Goal: Task Accomplishment & Management: Manage account settings

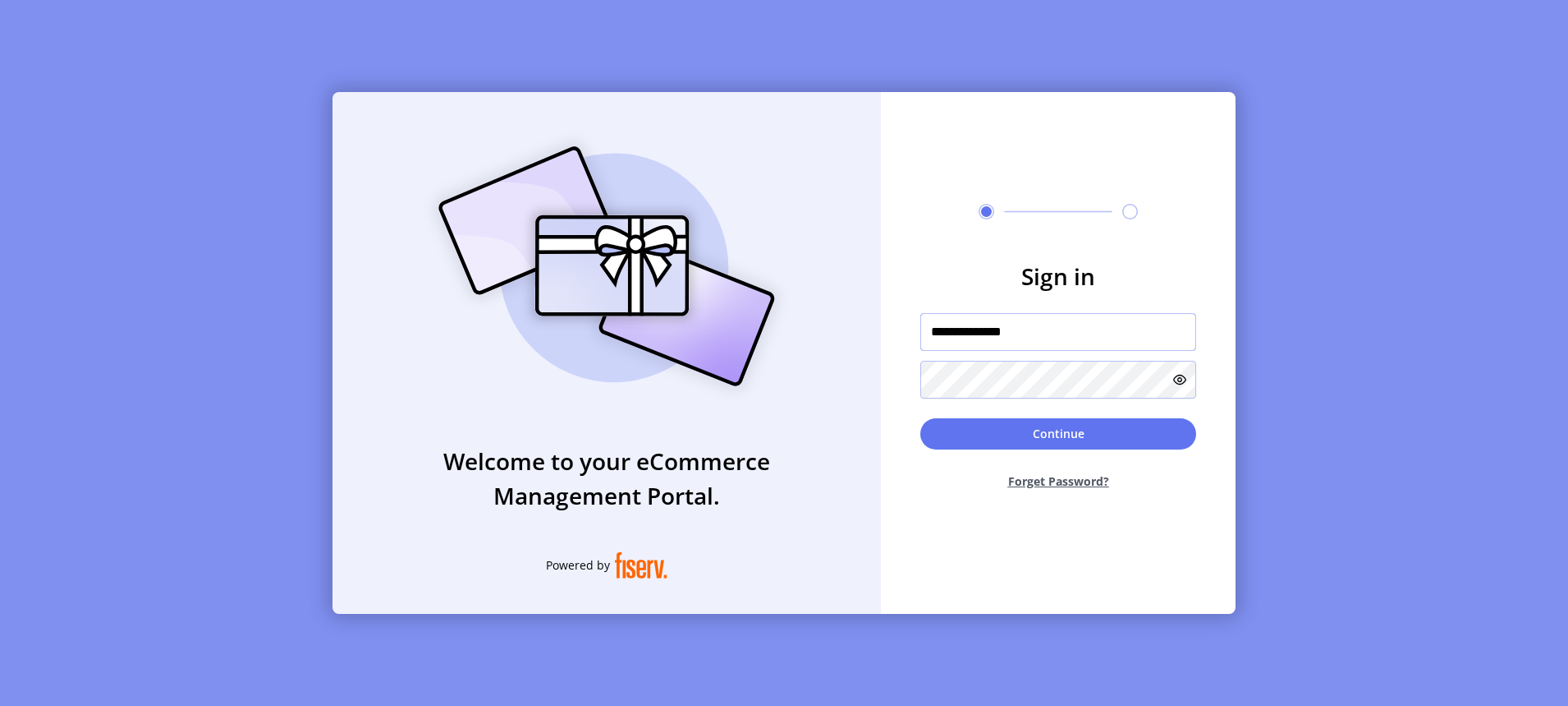
drag, startPoint x: 1064, startPoint y: 335, endPoint x: 729, endPoint y: 322, distance: 335.3
click at [729, 322] on div "**********" at bounding box center [784, 353] width 904 height 521
paste input "text"
click at [1086, 339] on input "**********" at bounding box center [1058, 332] width 276 height 38
drag, startPoint x: 1080, startPoint y: 338, endPoint x: 866, endPoint y: 334, distance: 214.0
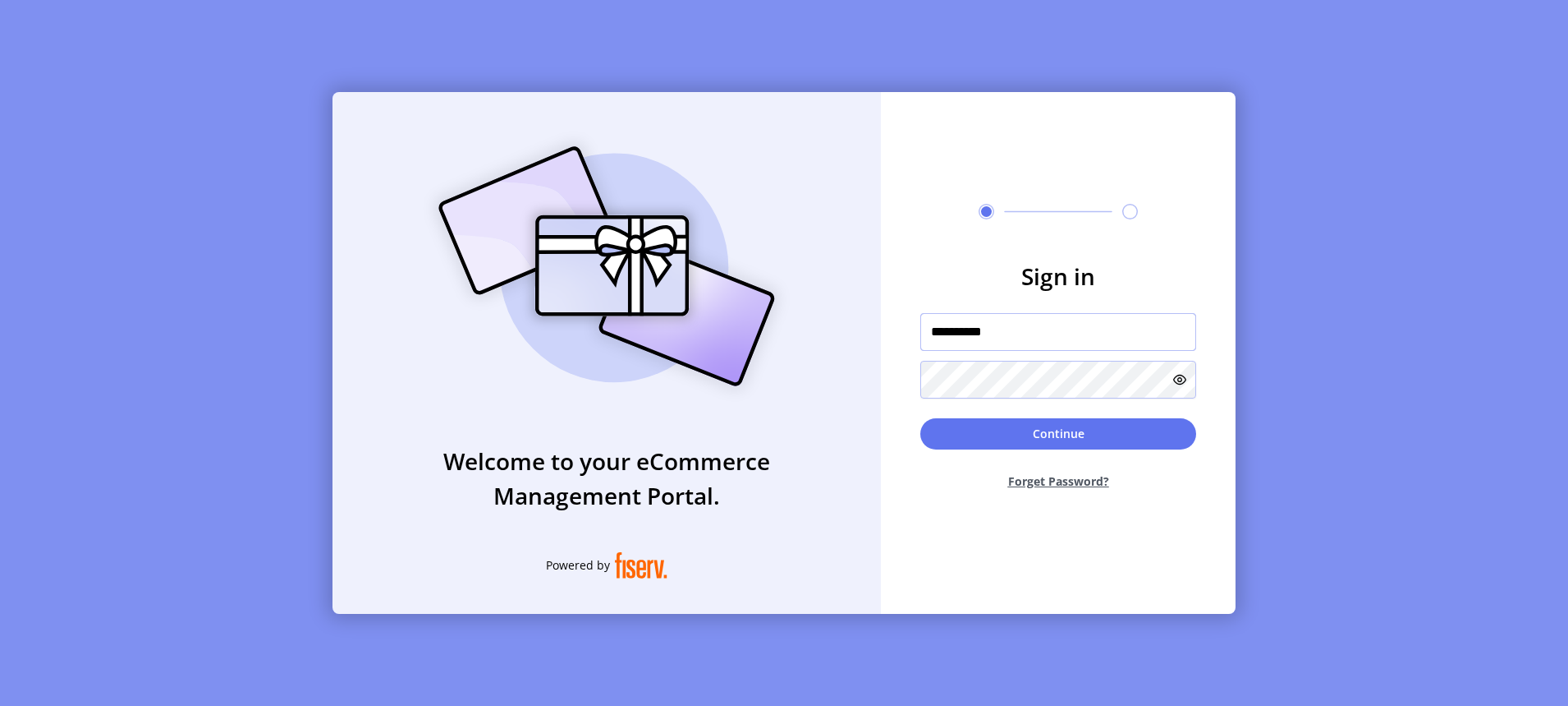
click at [867, 334] on div "**********" at bounding box center [784, 353] width 904 height 521
paste input "*****"
type input "**********"
click at [1071, 435] on button "Continue" at bounding box center [1058, 434] width 276 height 31
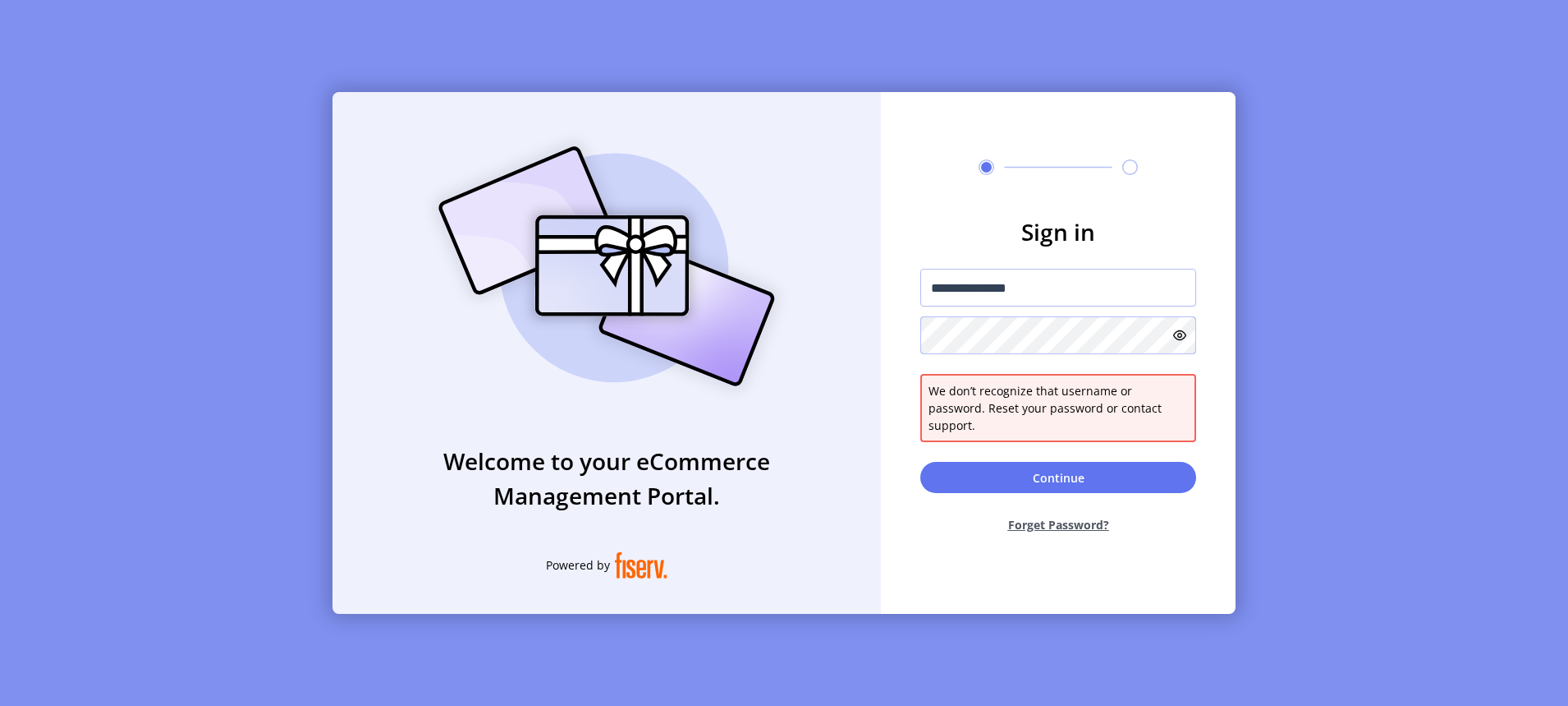
click at [869, 335] on div "**********" at bounding box center [784, 353] width 904 height 521
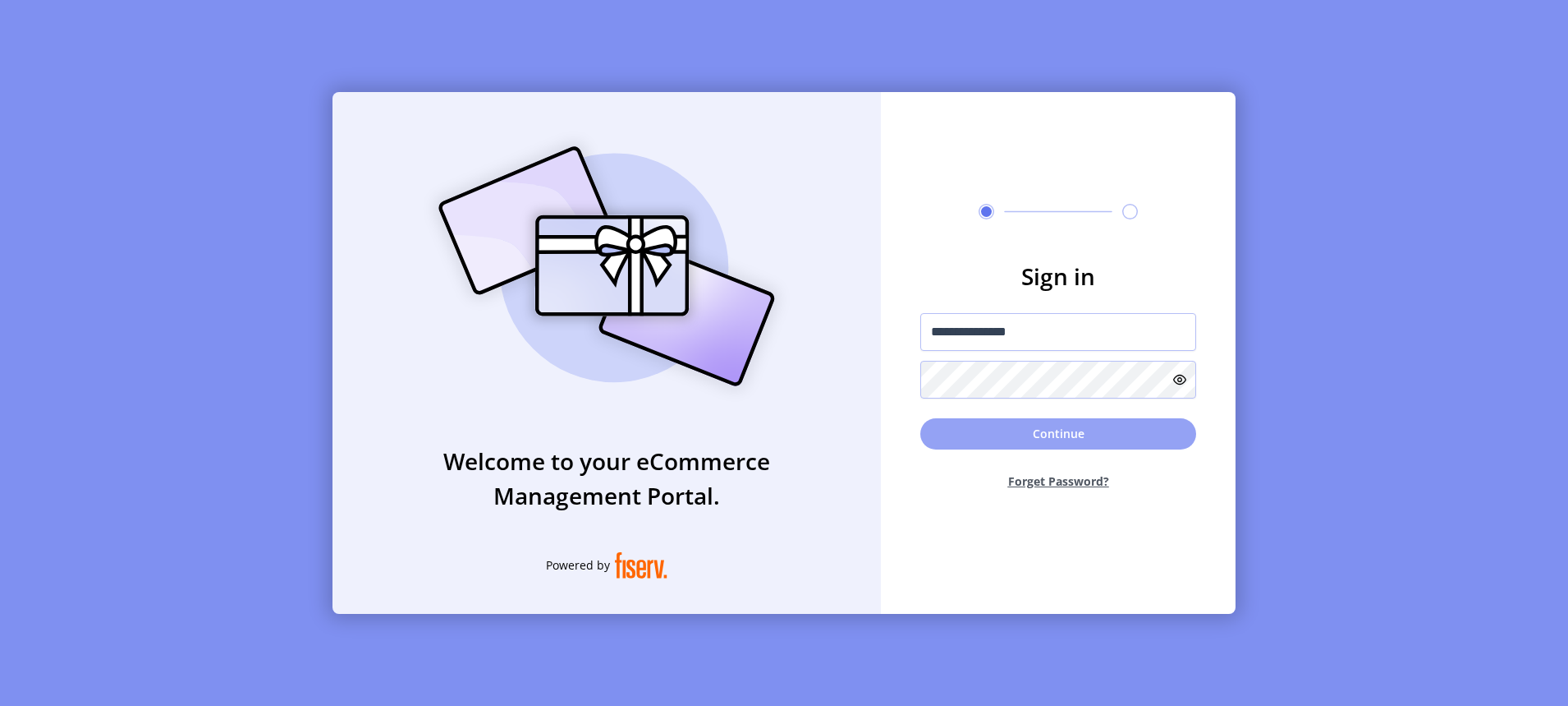
click at [1028, 435] on button "Continue" at bounding box center [1058, 434] width 276 height 31
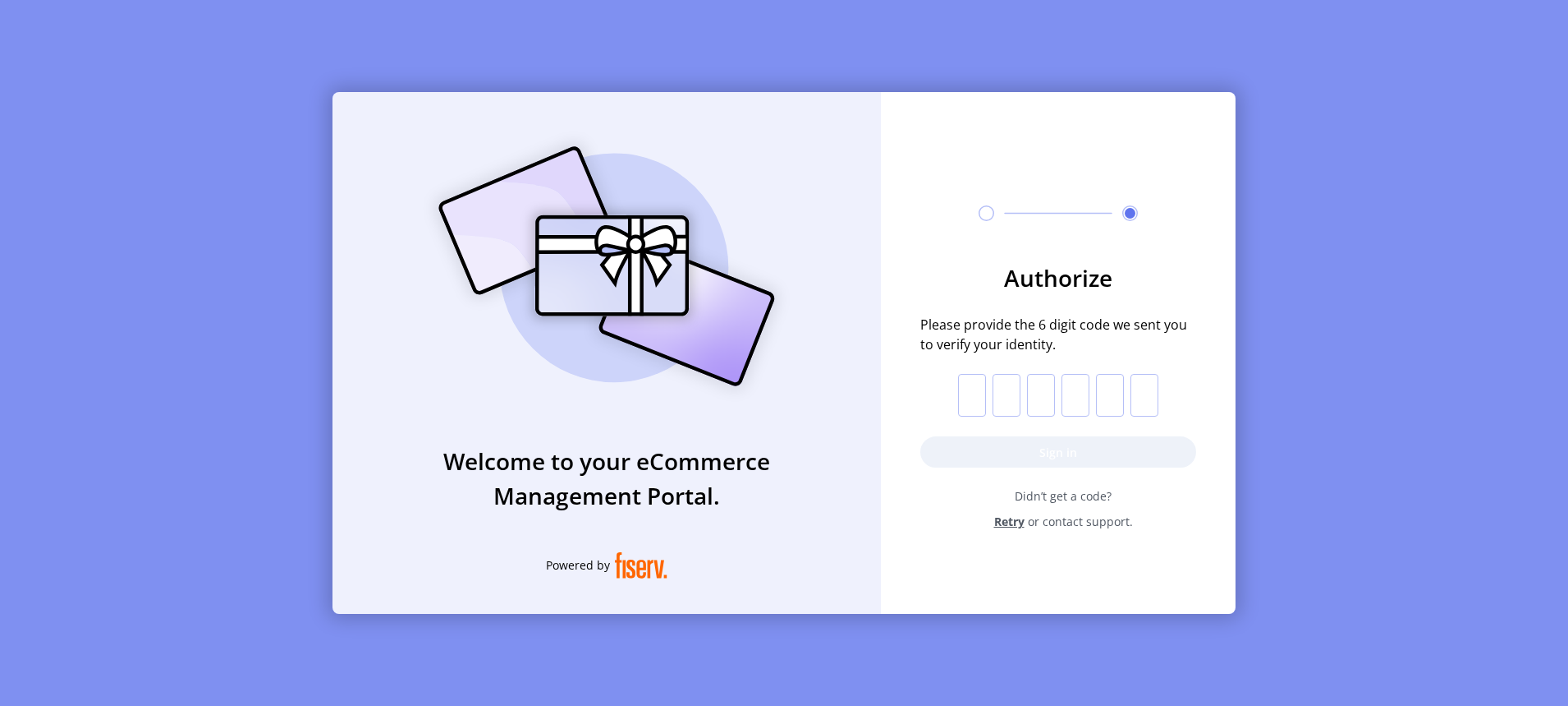
click at [971, 401] on input "text" at bounding box center [972, 395] width 28 height 43
paste input "*"
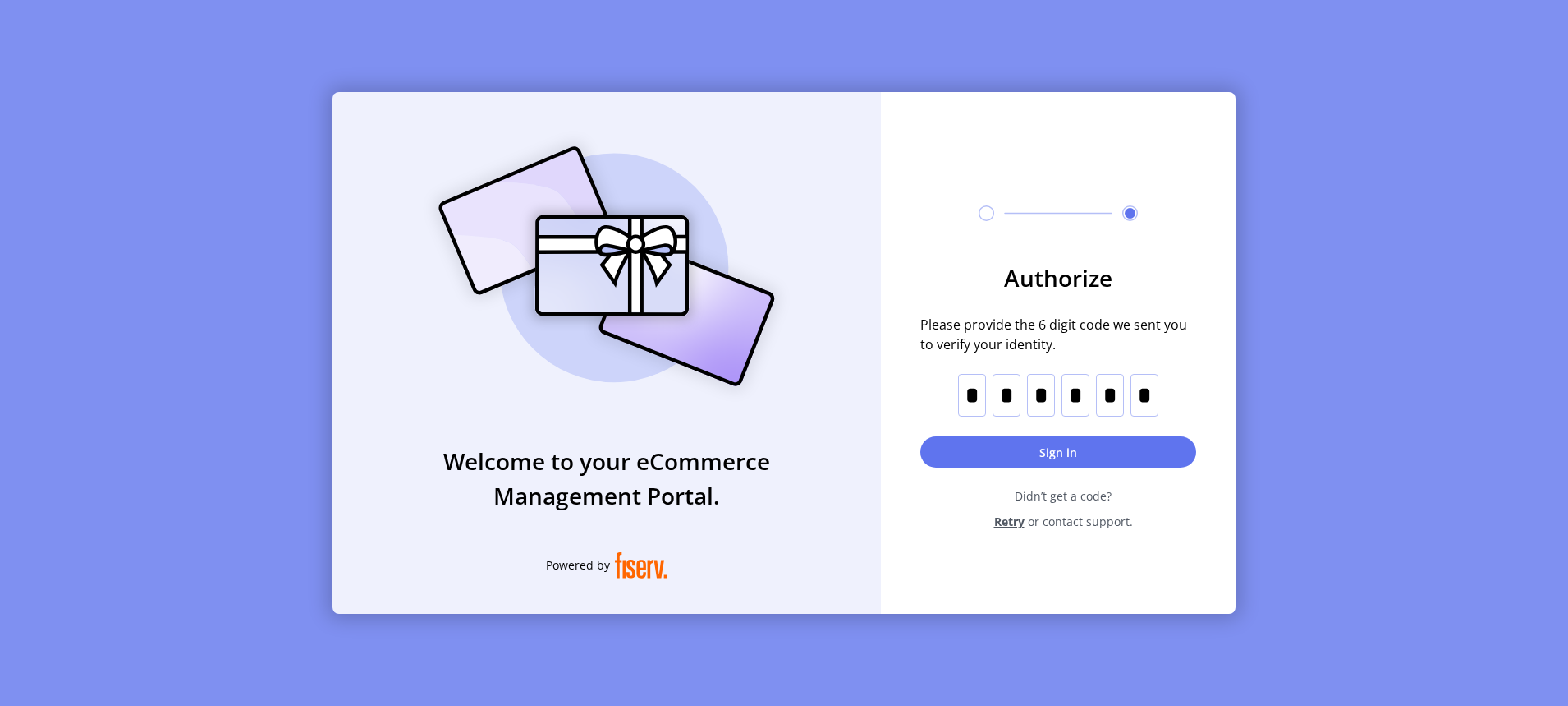
type input "*"
click at [1096, 446] on button "Sign in" at bounding box center [1058, 452] width 276 height 31
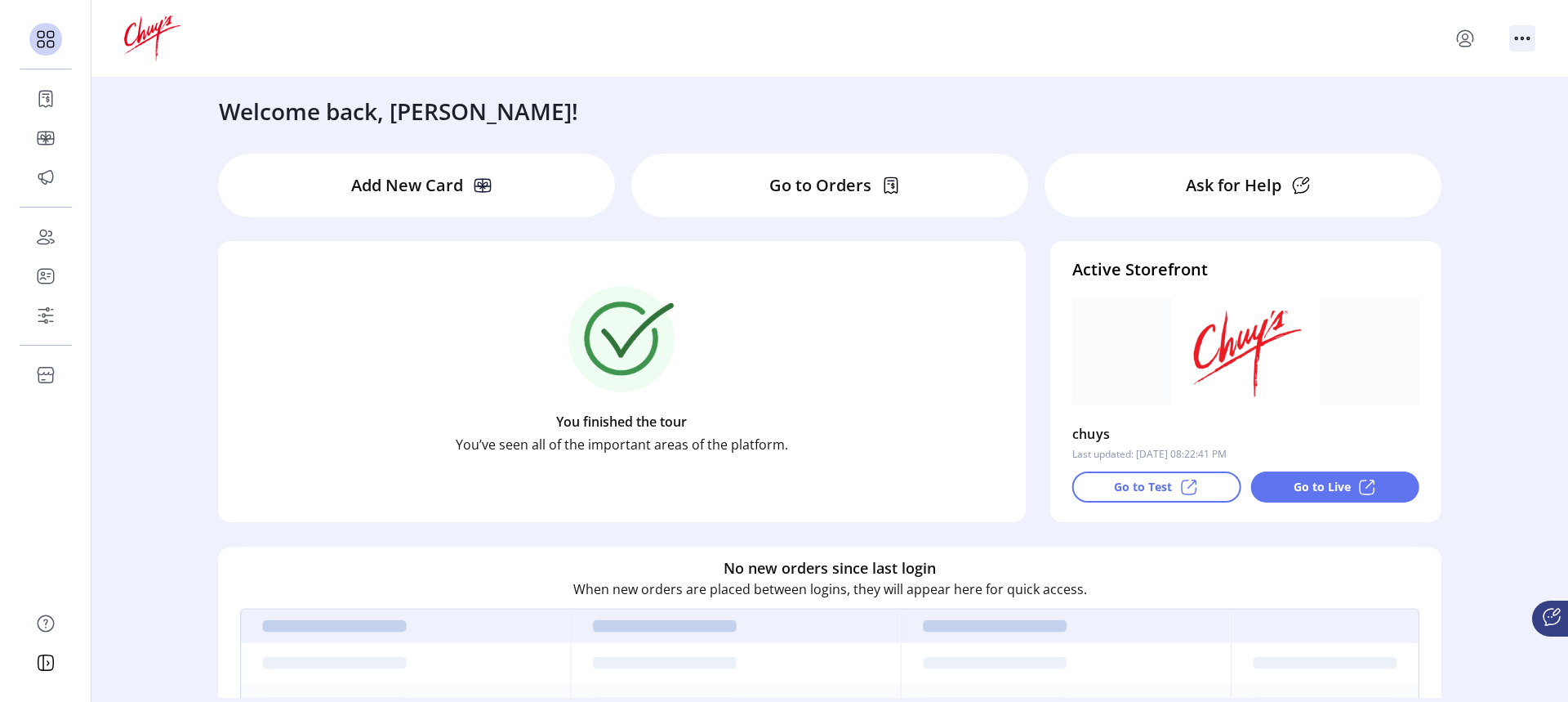
click at [1371, 35] on icon "menu" at bounding box center [1522, 39] width 26 height 26
click at [1371, 40] on icon "menu" at bounding box center [1465, 37] width 6 height 6
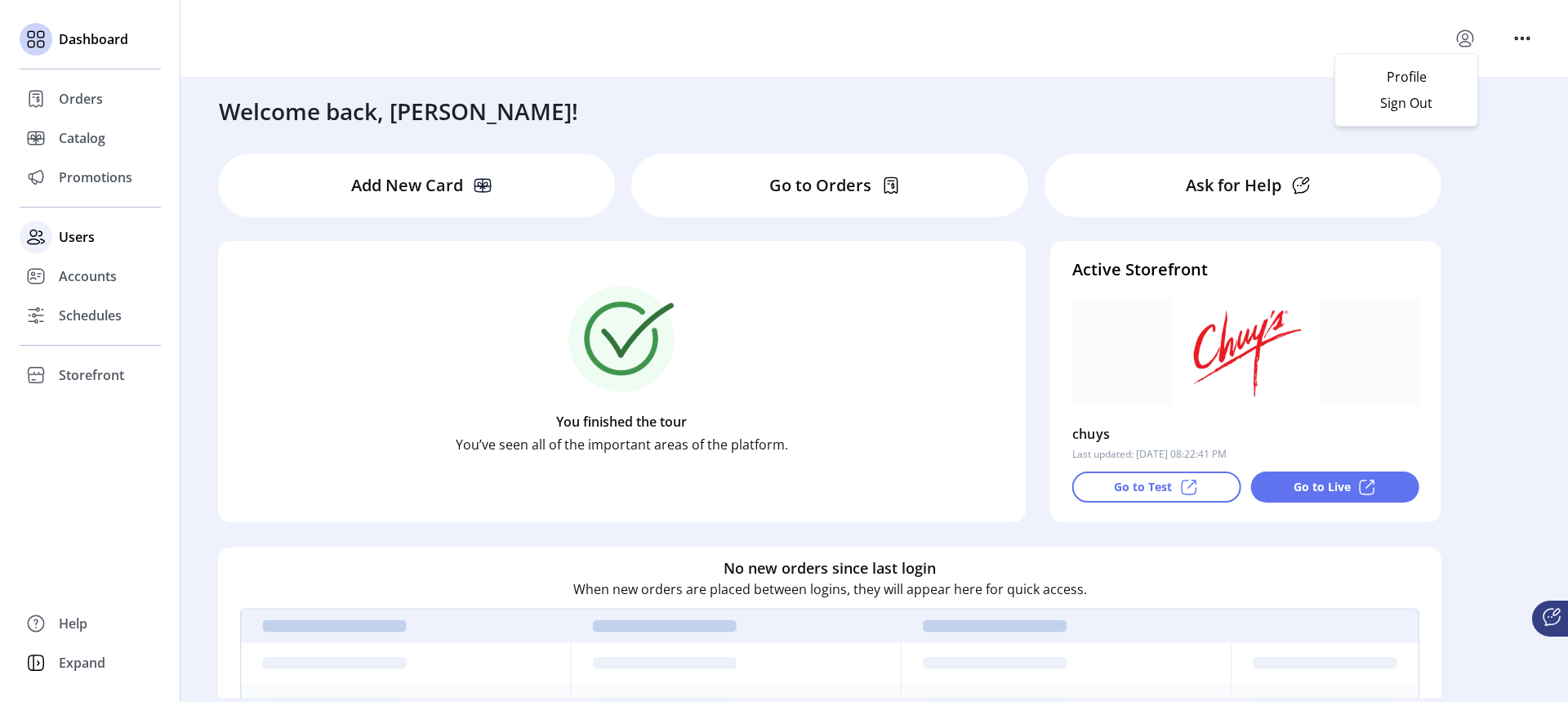
click at [76, 235] on span "Users" at bounding box center [77, 237] width 36 height 20
click at [38, 239] on icon at bounding box center [36, 237] width 26 height 26
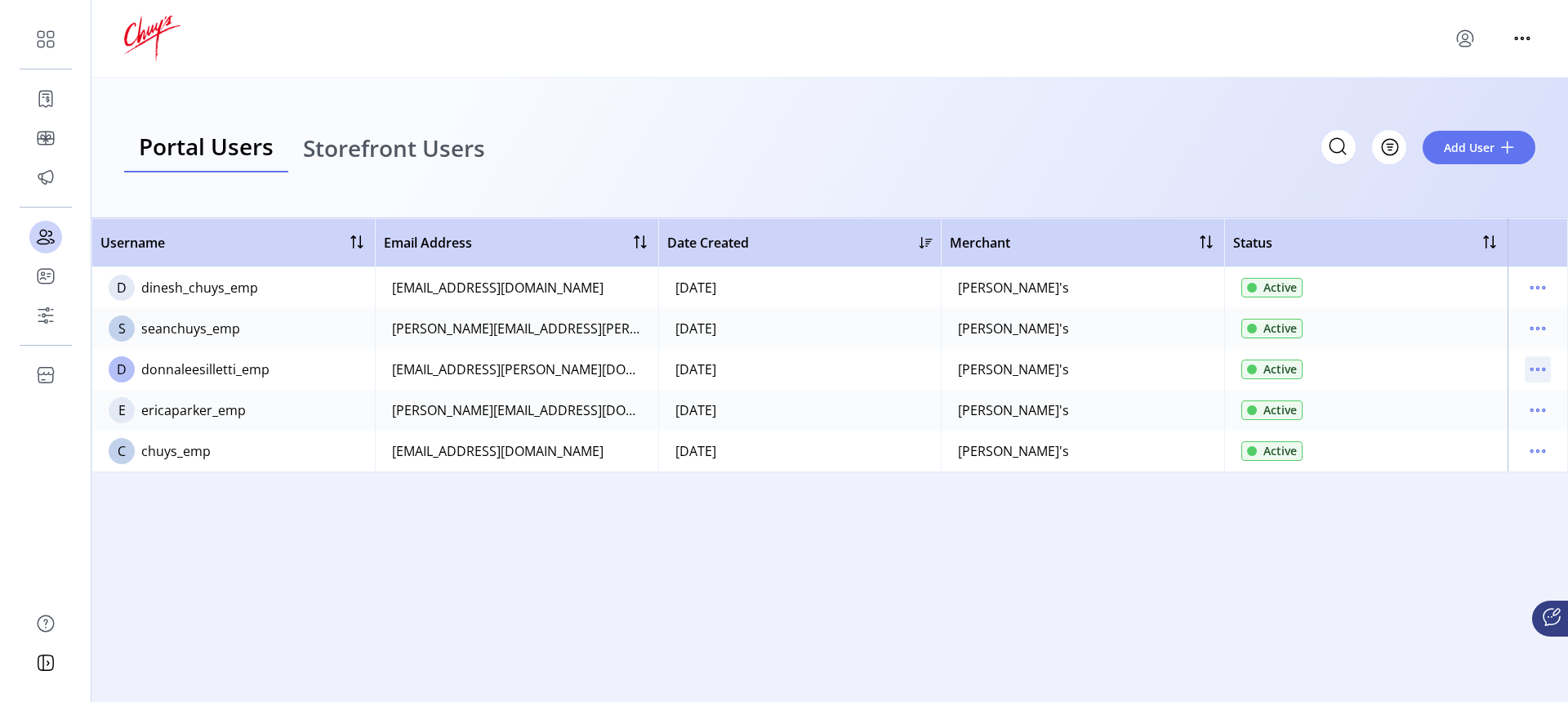
click at [1371, 369] on icon "menu" at bounding box center [1538, 369] width 26 height 26
click at [1371, 430] on span "View Details" at bounding box center [1469, 427] width 135 height 13
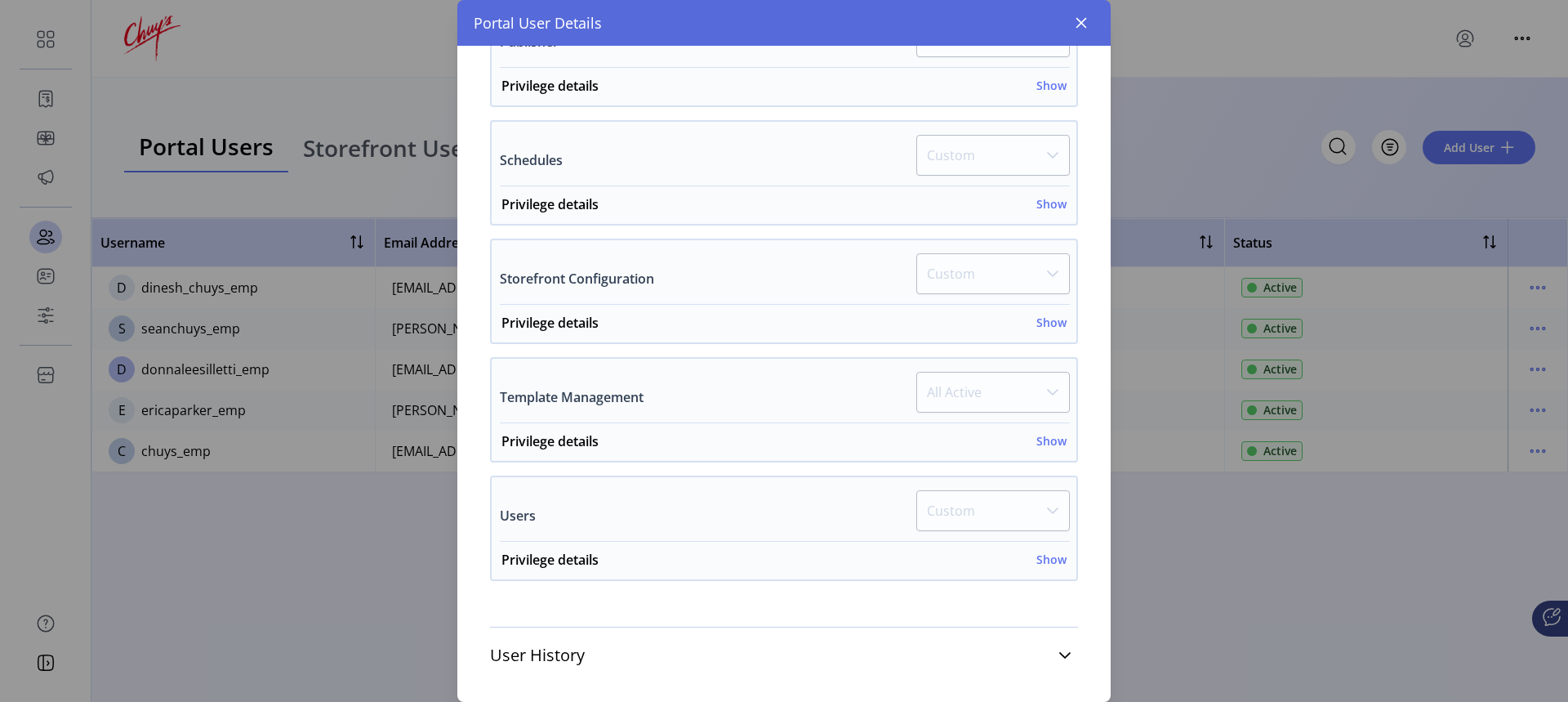
scroll to position [864, 0]
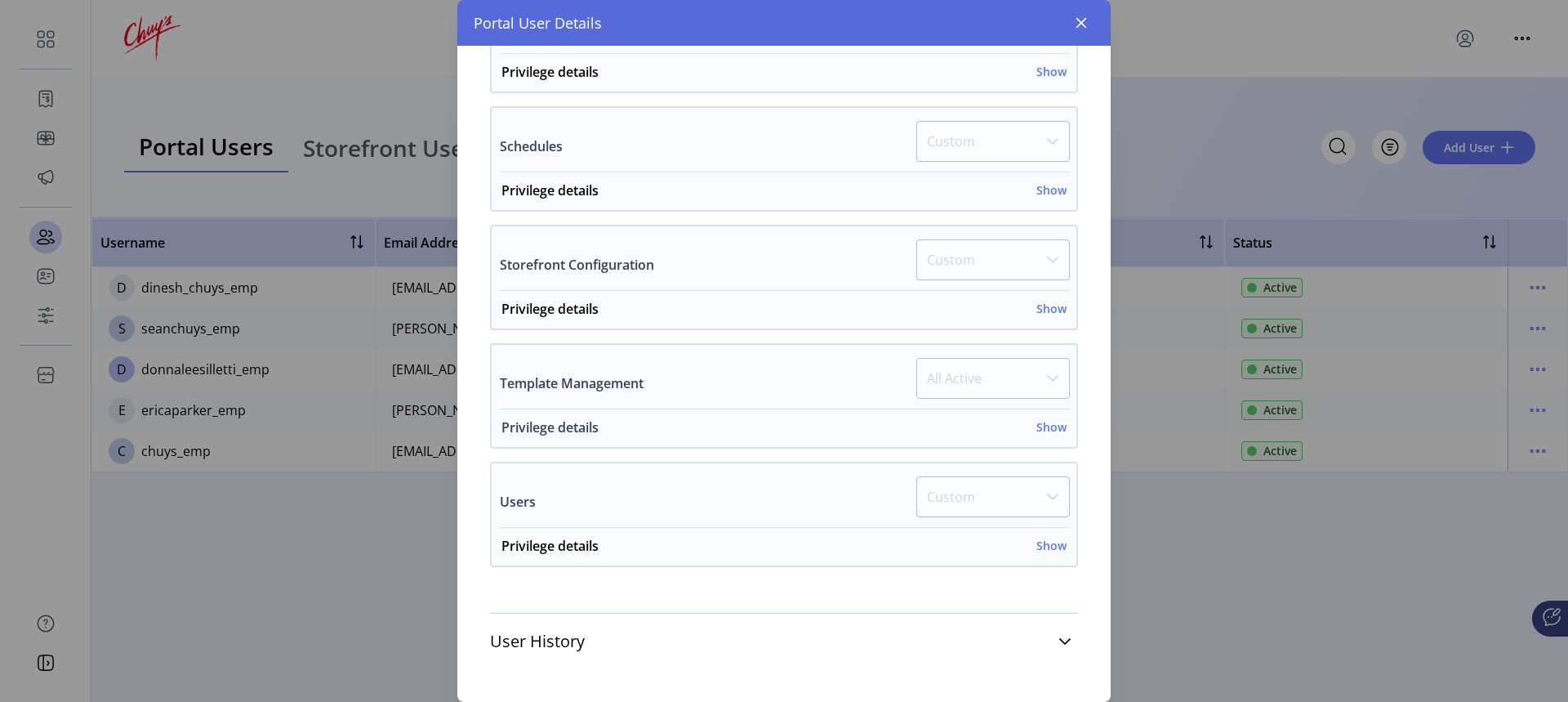
click at [1050, 435] on div "Privilege details Show" at bounding box center [784, 432] width 565 height 30
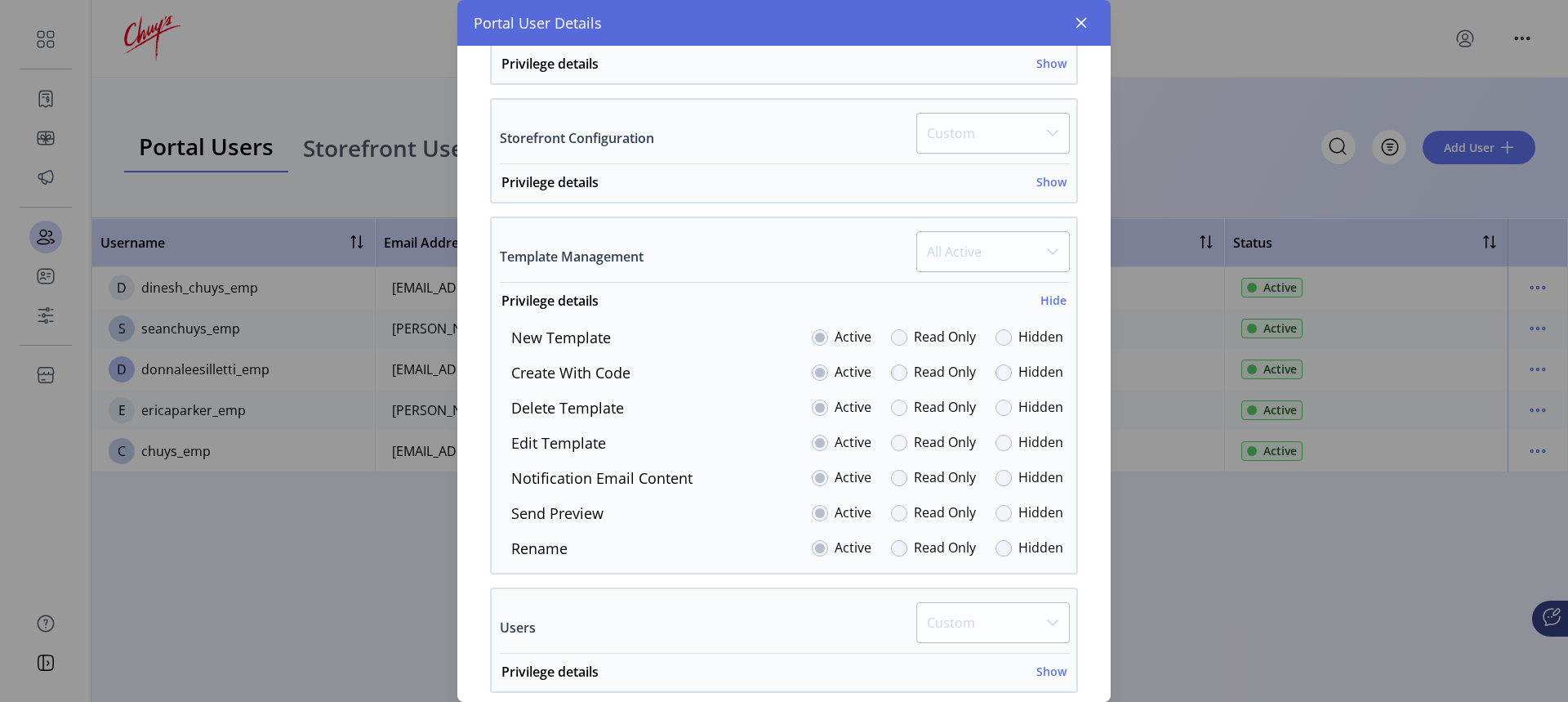
scroll to position [1027, 0]
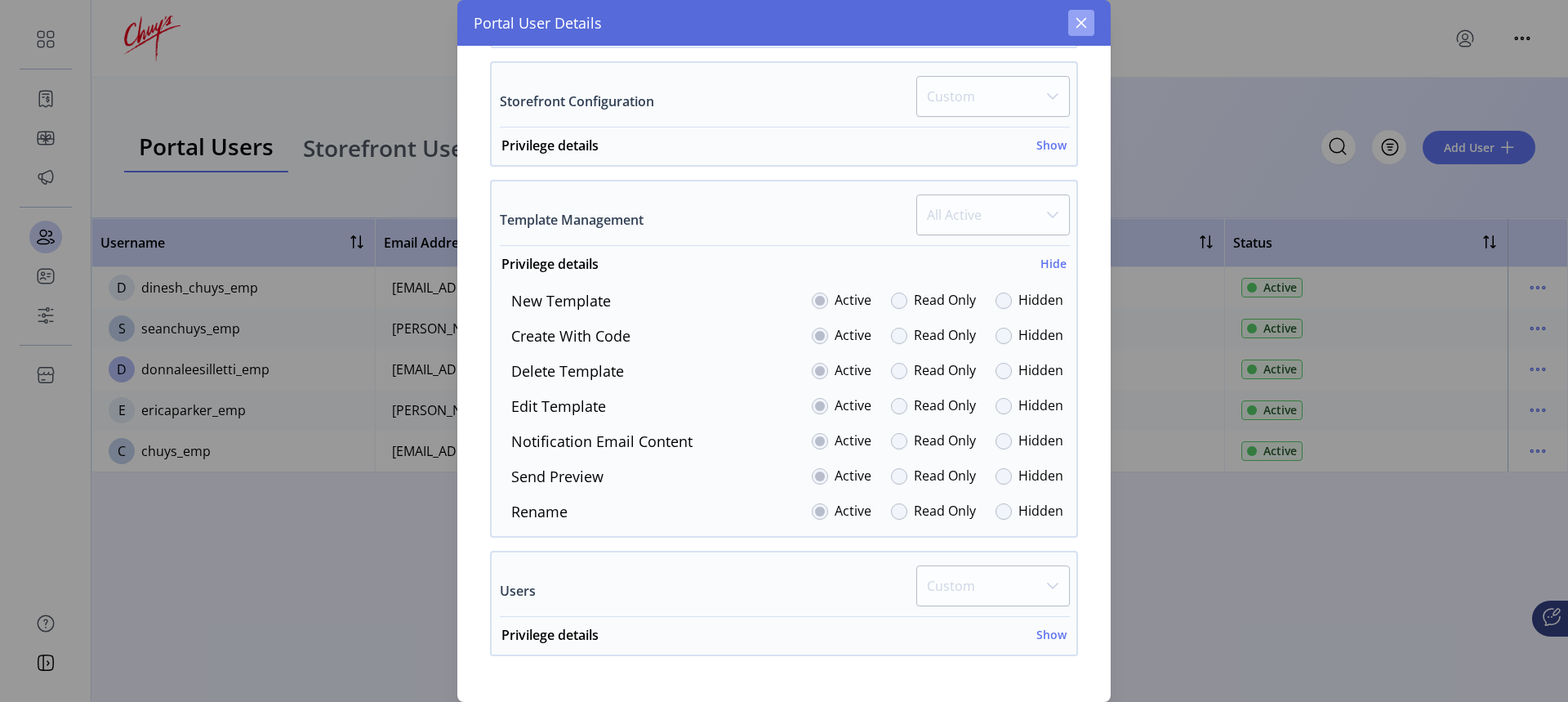
click at [1082, 19] on icon "button" at bounding box center [1082, 23] width 13 height 13
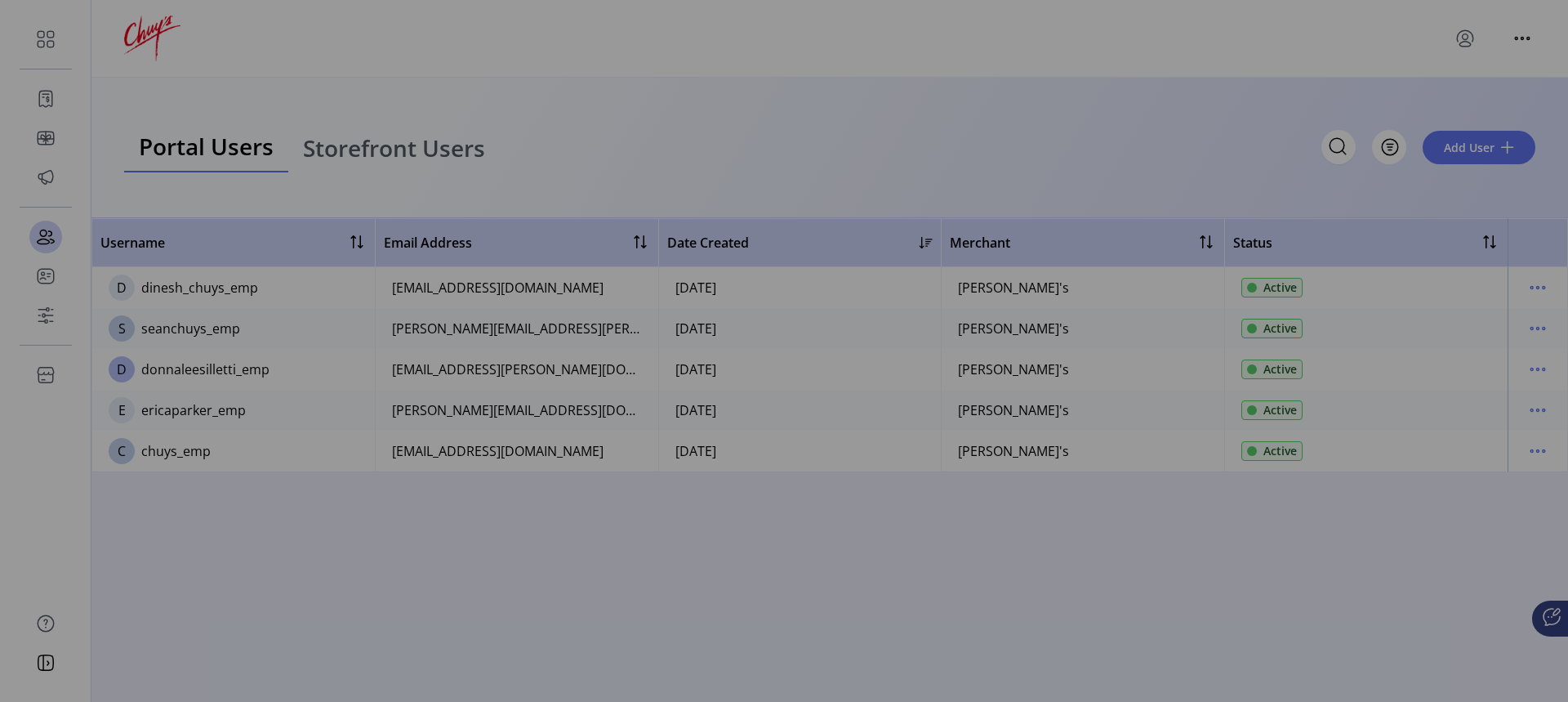
scroll to position [2259, 0]
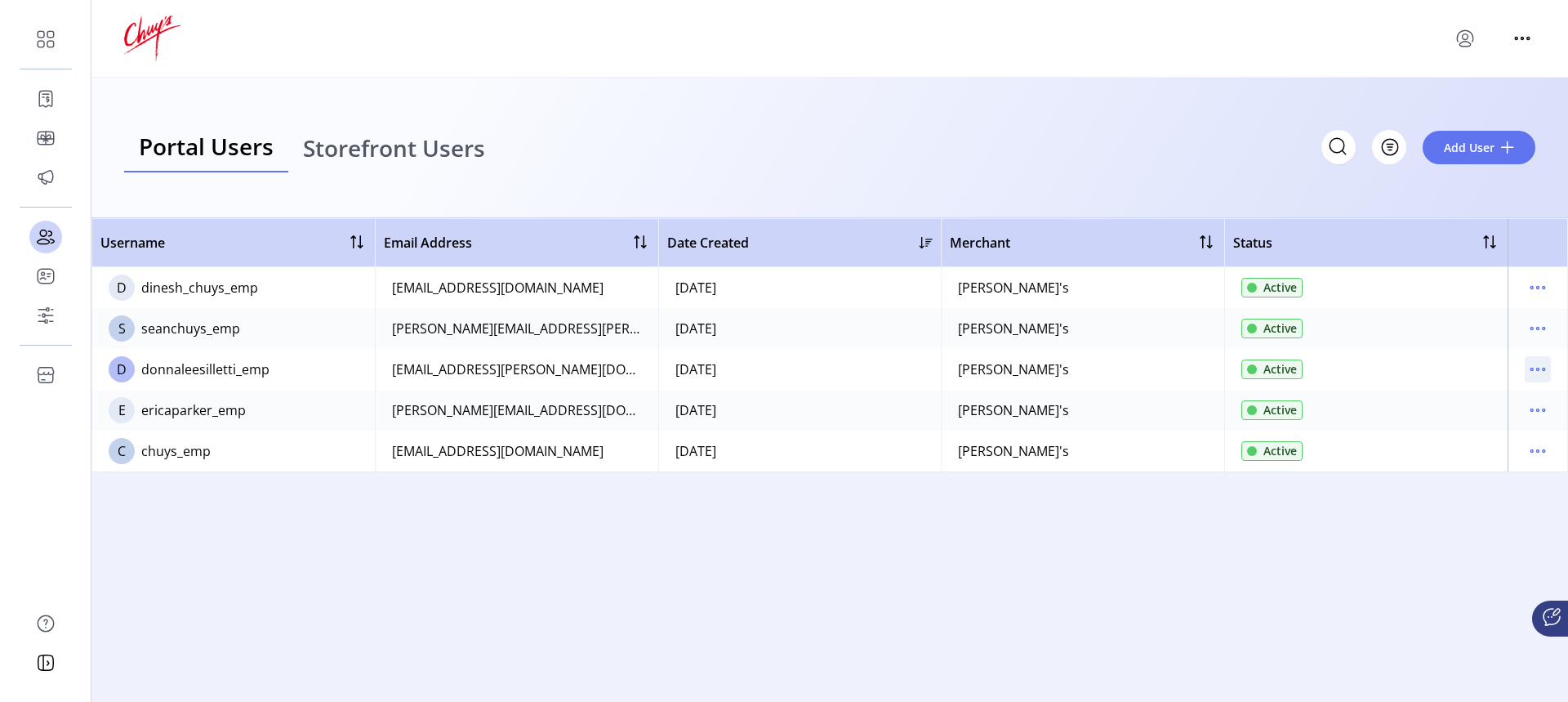
click at [1371, 363] on div at bounding box center [1538, 369] width 26 height 26
click at [1371, 372] on icon "menu" at bounding box center [1538, 369] width 26 height 26
click at [1371, 404] on span "Edit Details" at bounding box center [1469, 401] width 135 height 13
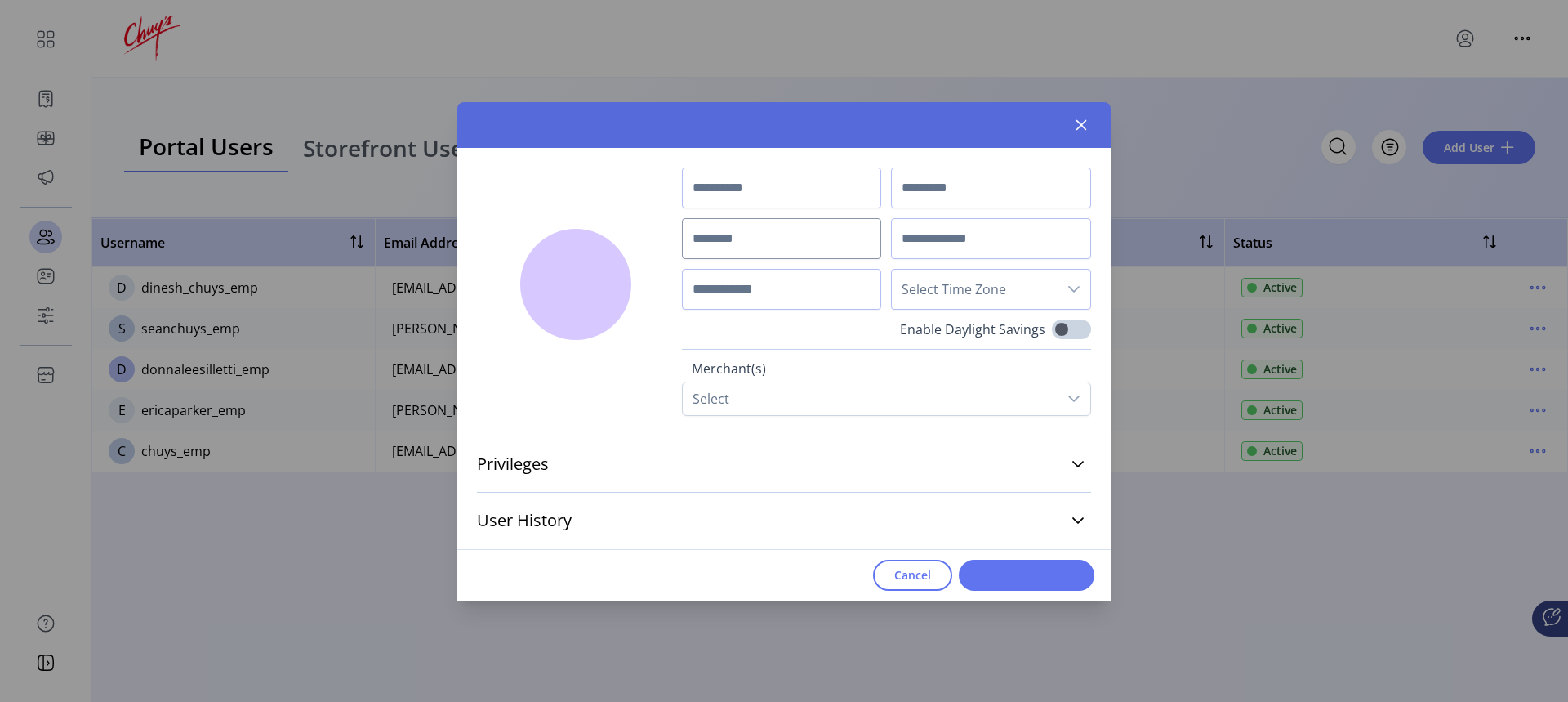
type input "********"
type input "**********"
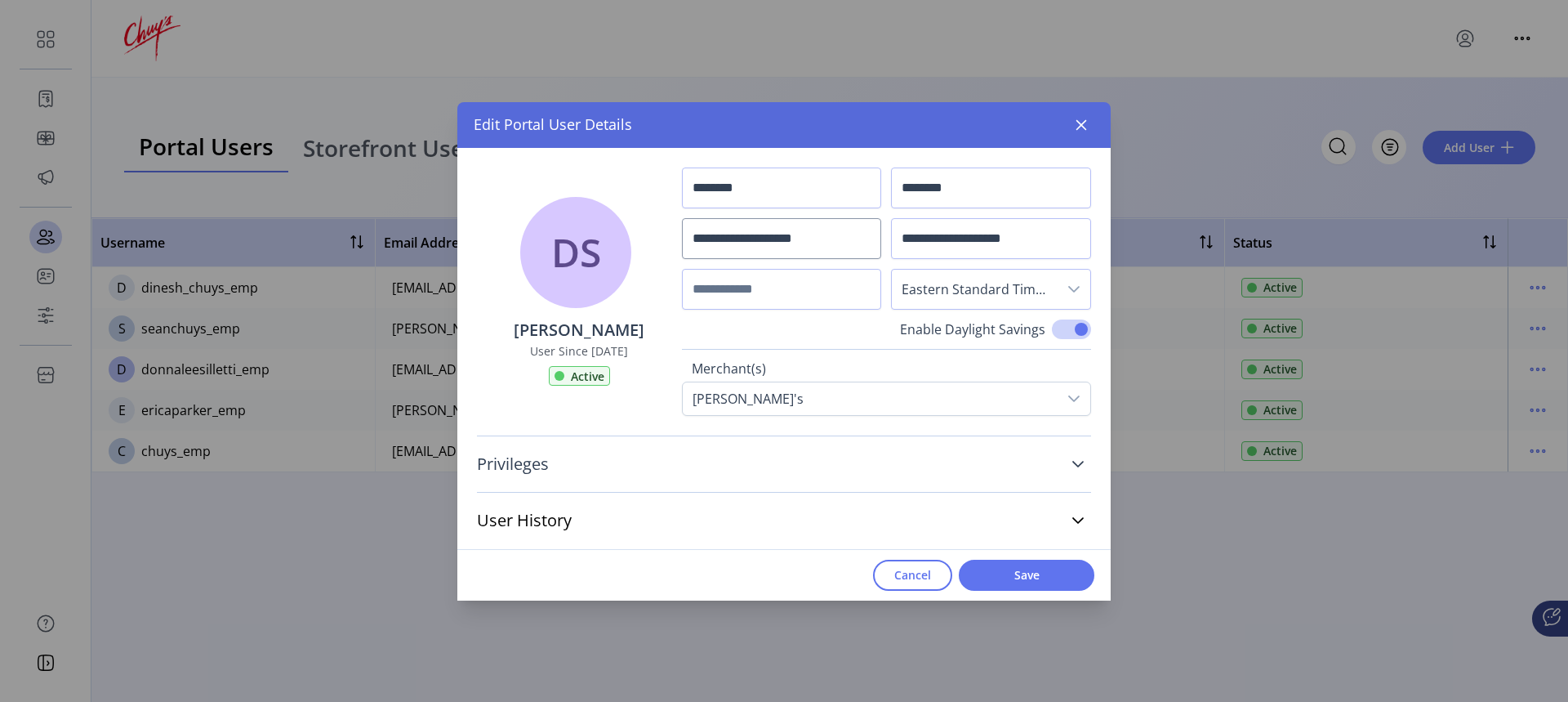
click at [1072, 461] on icon at bounding box center [1078, 464] width 13 height 13
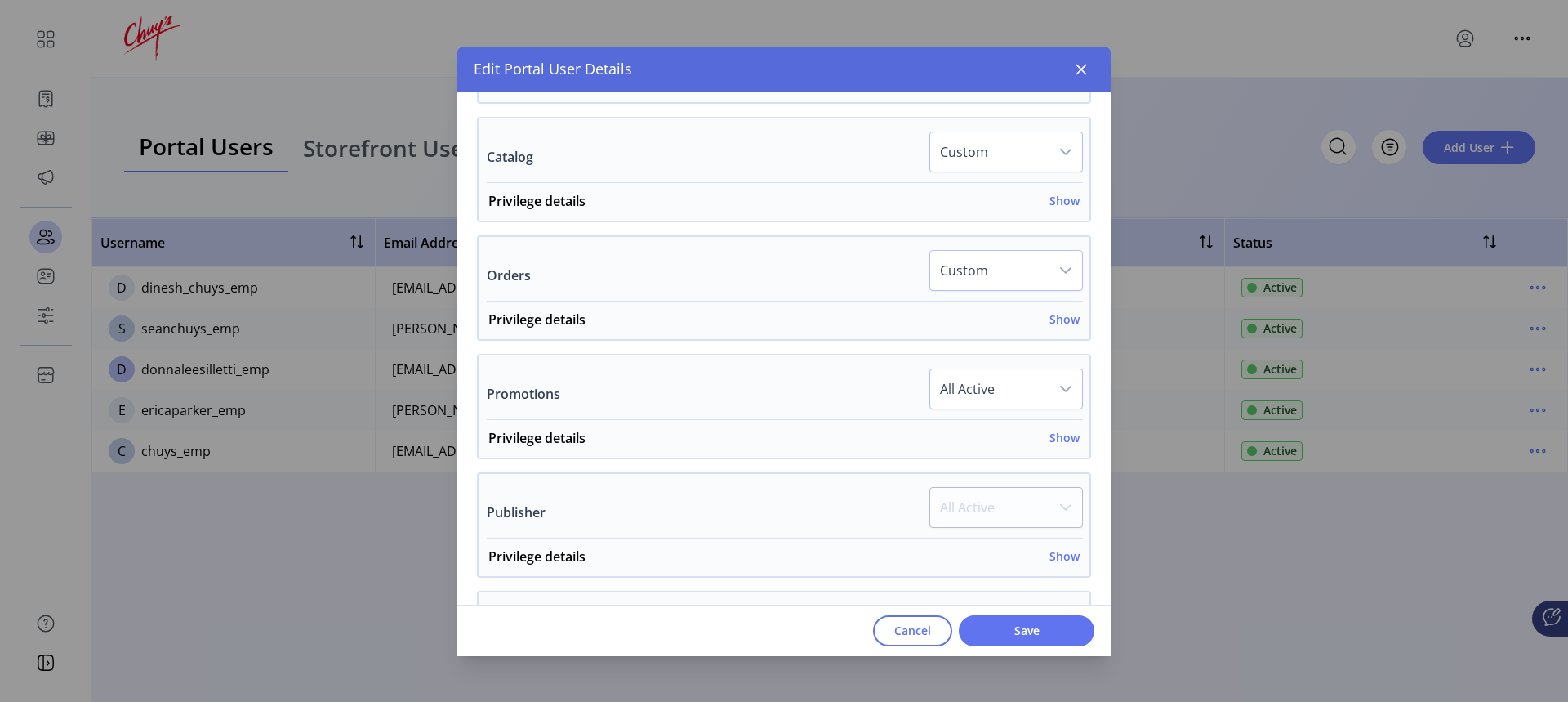
scroll to position [654, 0]
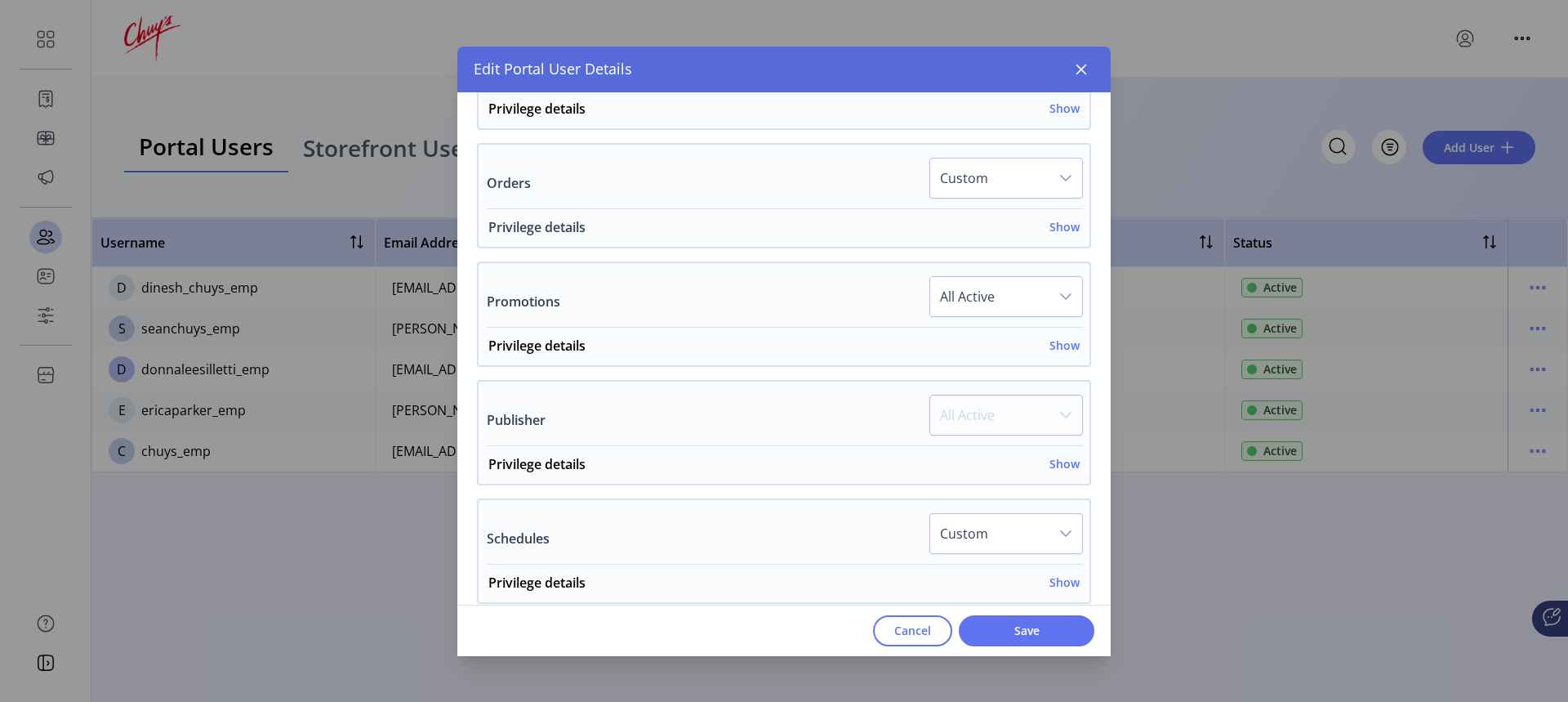
click at [1060, 226] on h6 "Show" at bounding box center [1064, 226] width 30 height 17
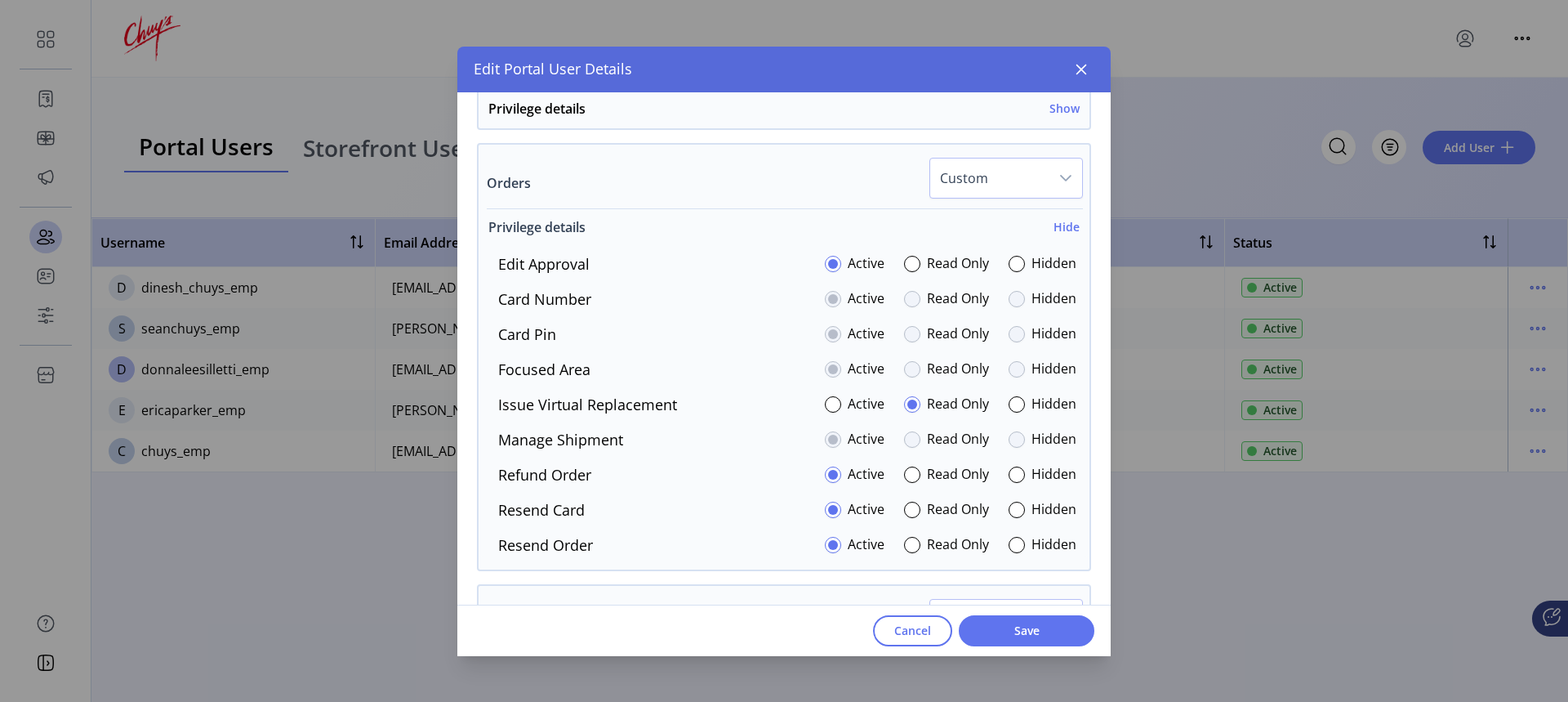
click at [1056, 221] on h6 "Hide" at bounding box center [1067, 226] width 26 height 17
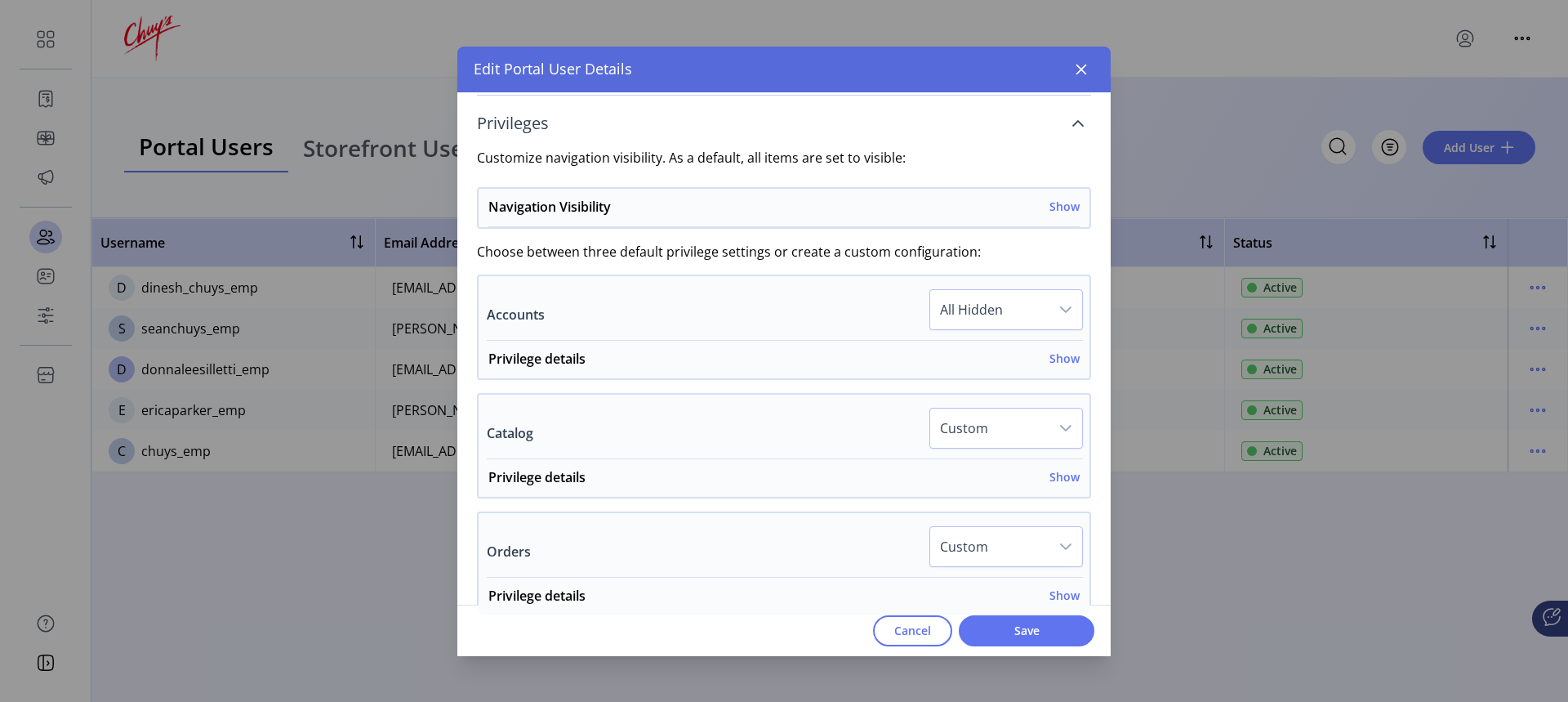
scroll to position [245, 0]
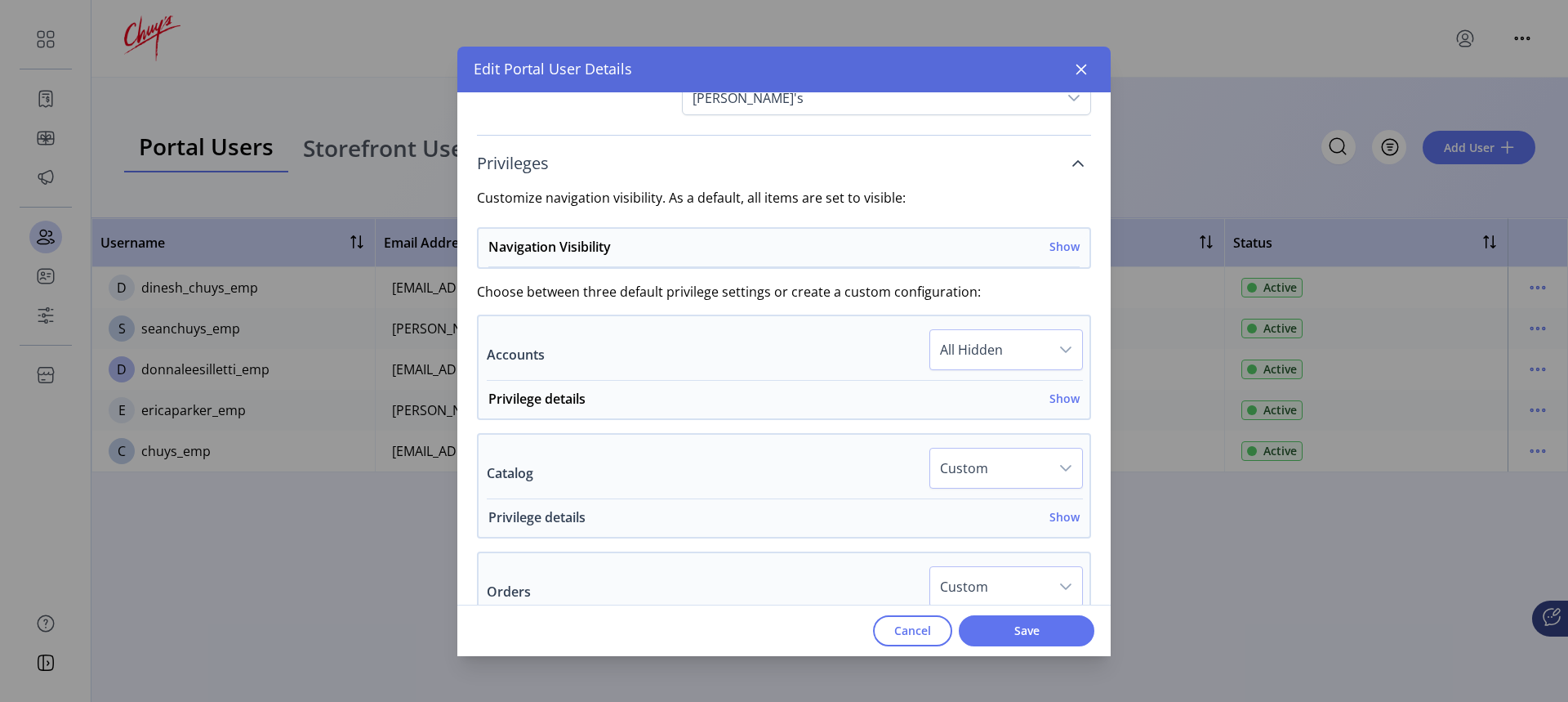
click at [1052, 517] on h6 "Show" at bounding box center [1064, 516] width 30 height 17
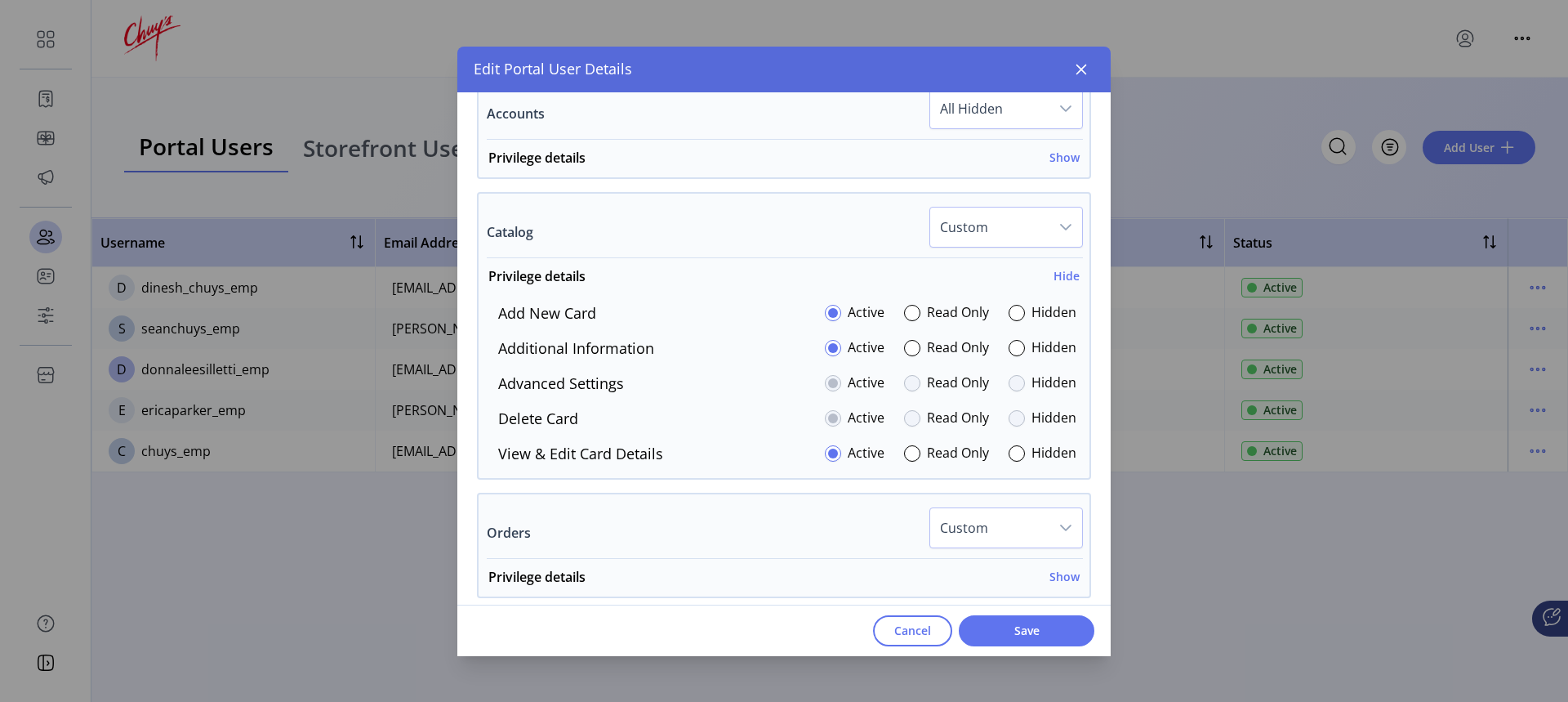
scroll to position [572, 0]
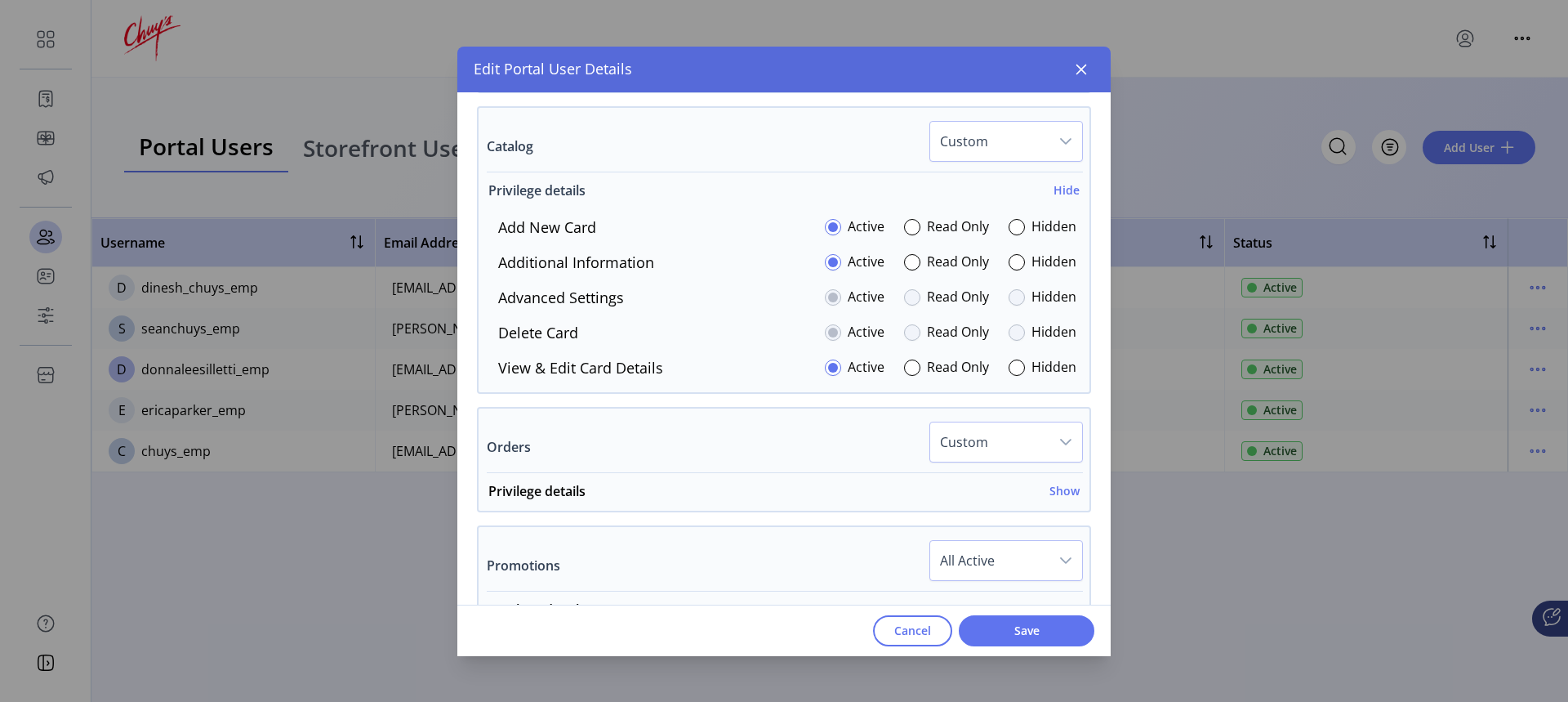
click at [1057, 187] on h6 "Hide" at bounding box center [1067, 189] width 26 height 17
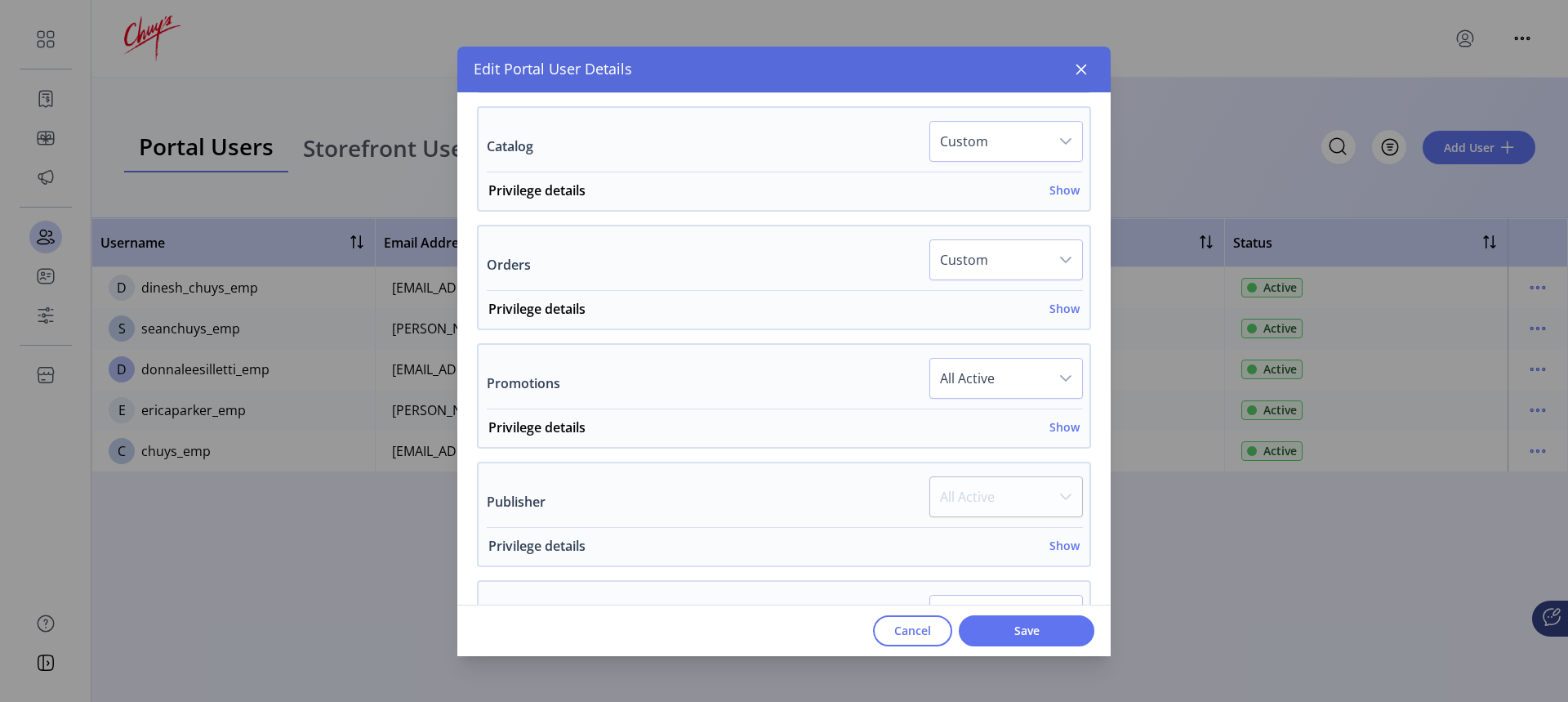
click at [1051, 545] on h6 "Show" at bounding box center [1064, 545] width 30 height 17
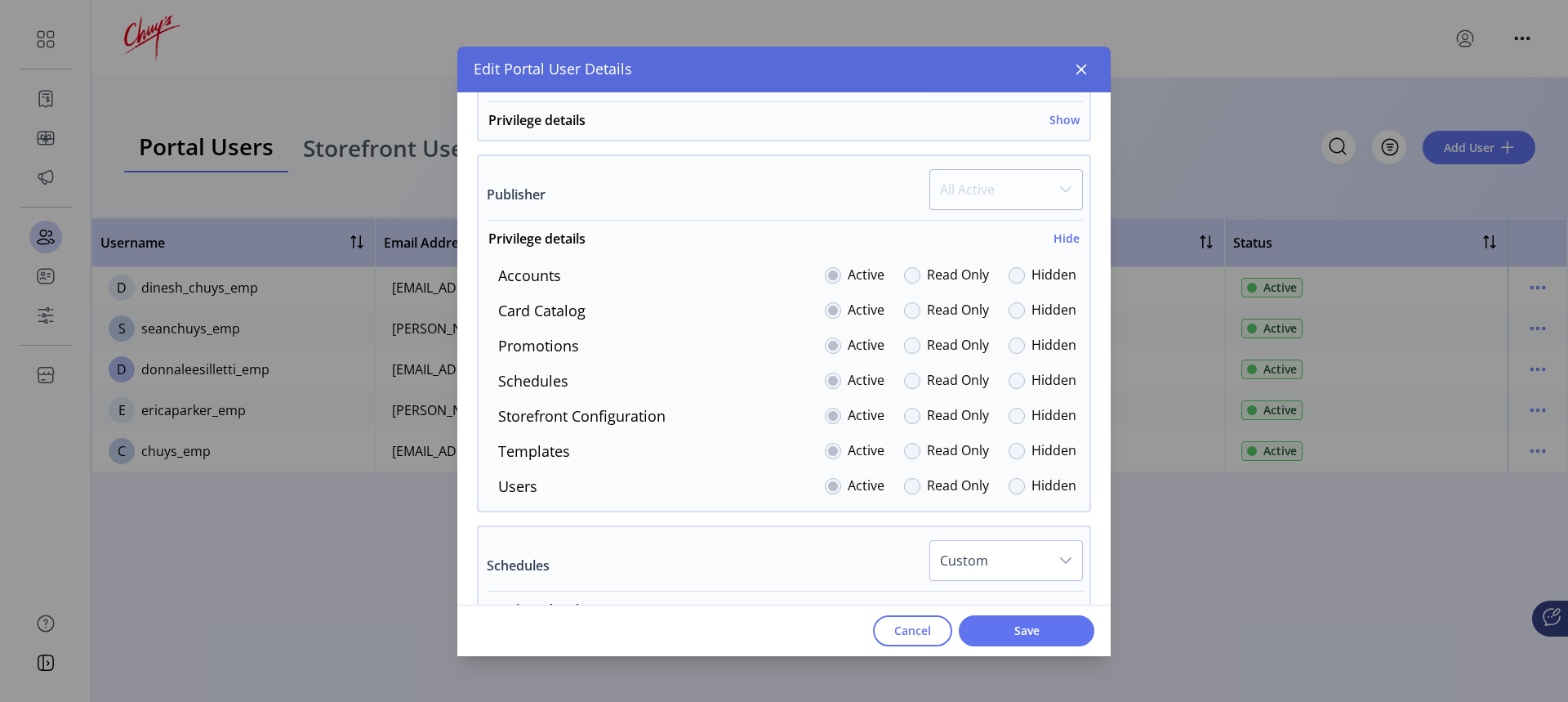
scroll to position [899, 0]
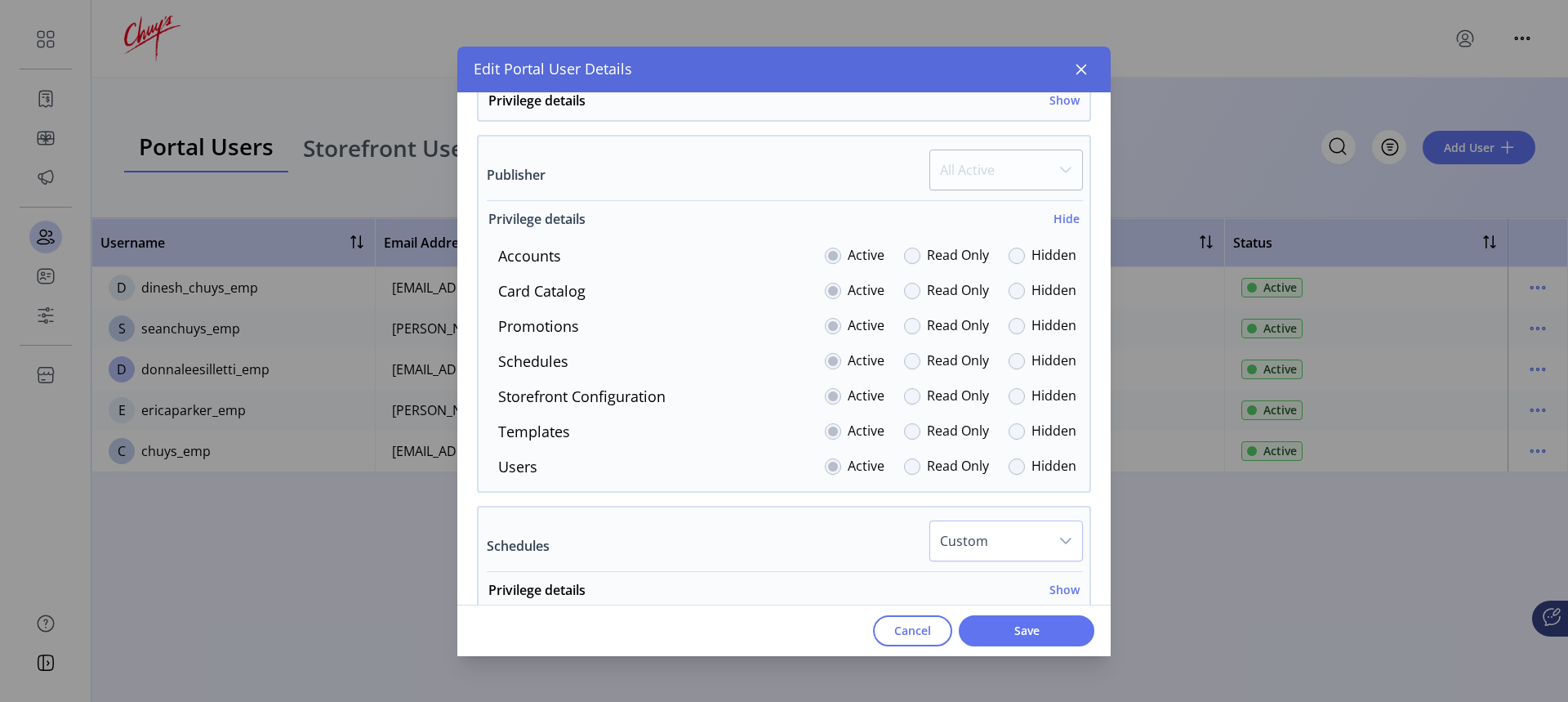
click at [1065, 221] on h6 "Hide" at bounding box center [1067, 218] width 26 height 17
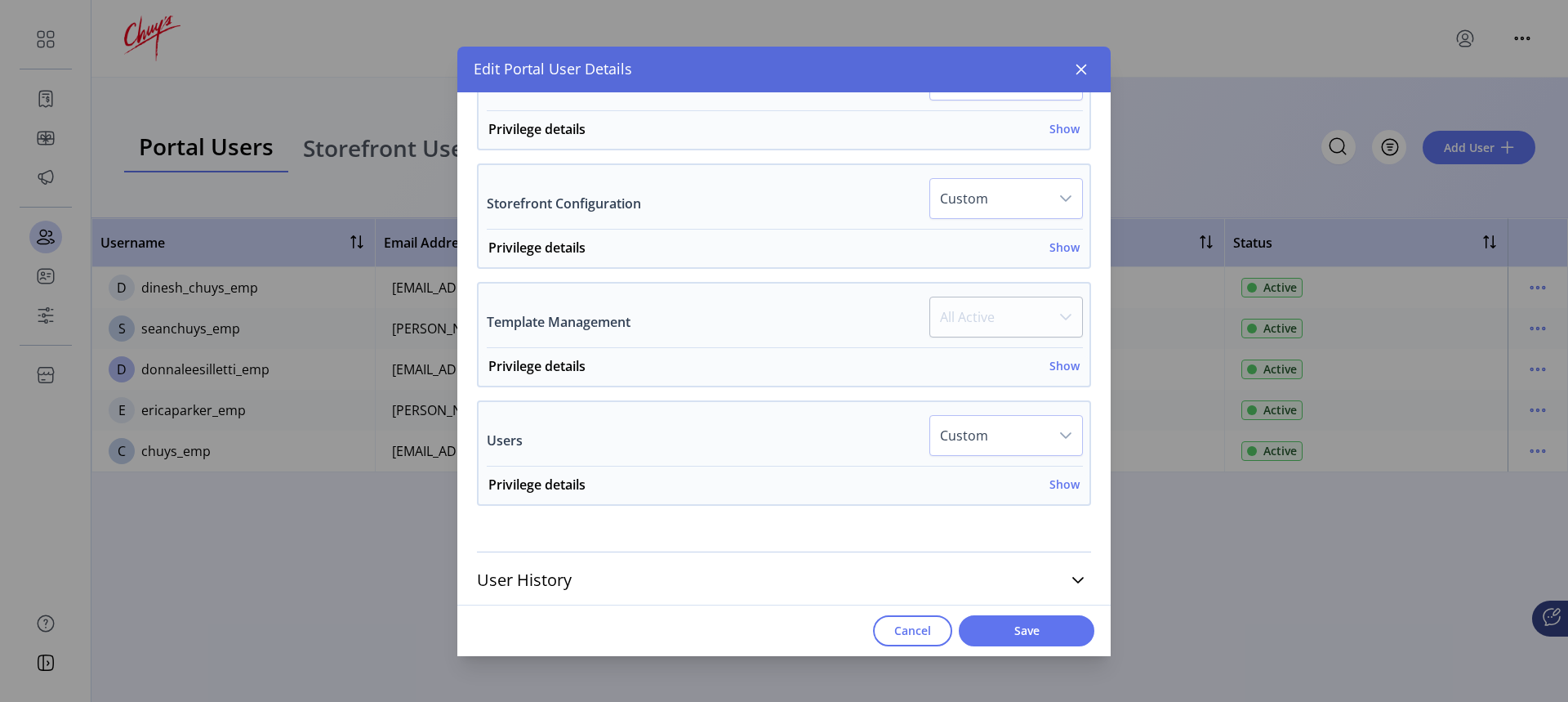
scroll to position [1110, 0]
click at [1060, 481] on h6 "Show" at bounding box center [1064, 480] width 30 height 17
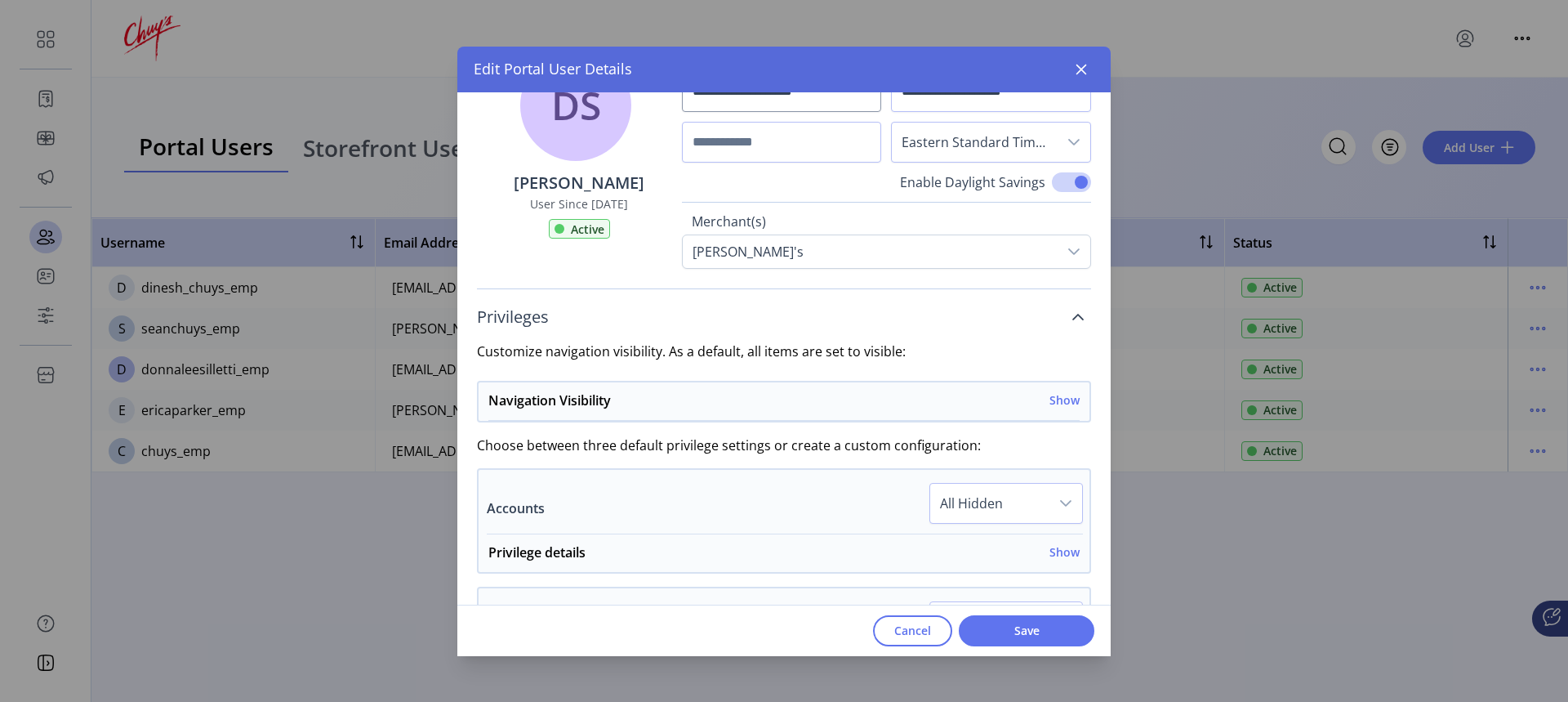
scroll to position [173, 0]
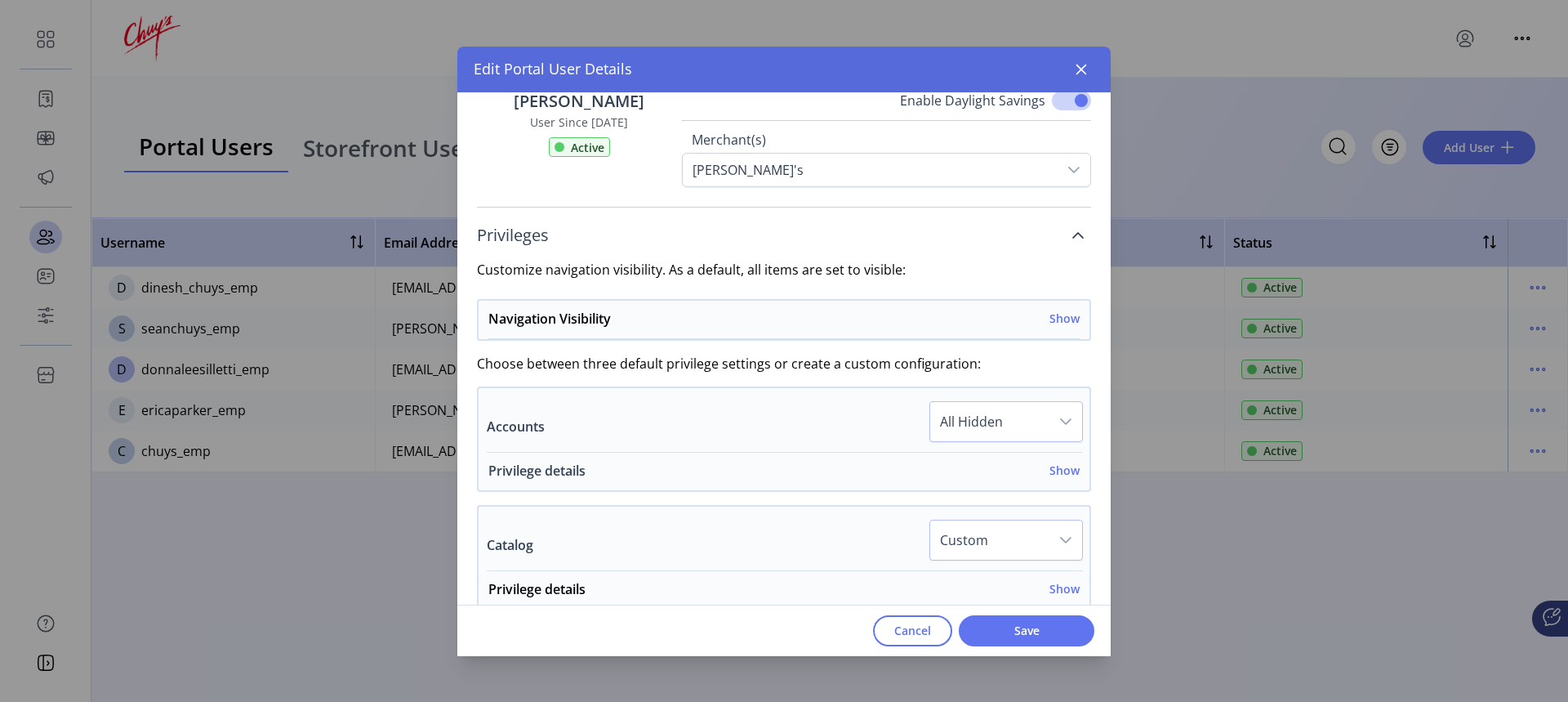
click at [1050, 467] on h6 "Show" at bounding box center [1064, 470] width 30 height 17
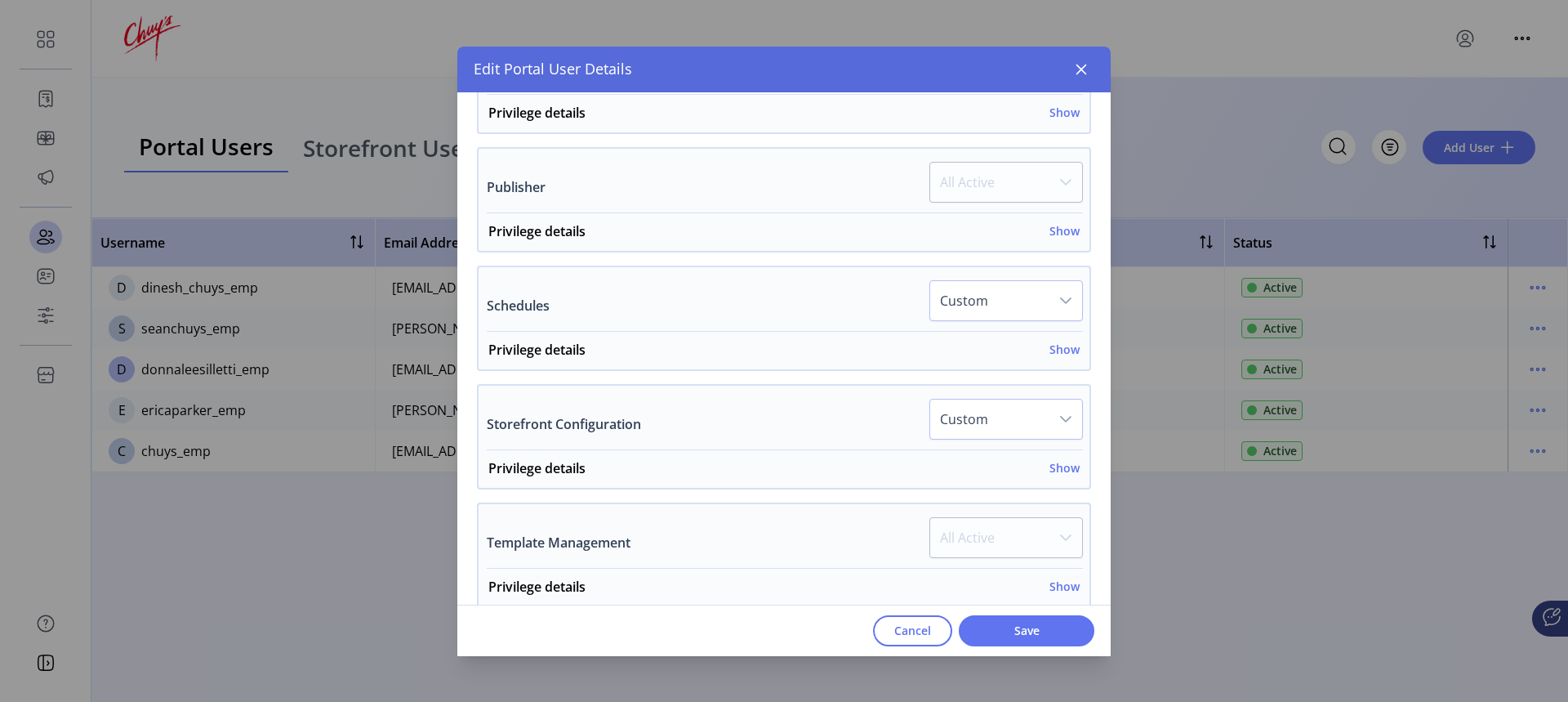
scroll to position [1153, 0]
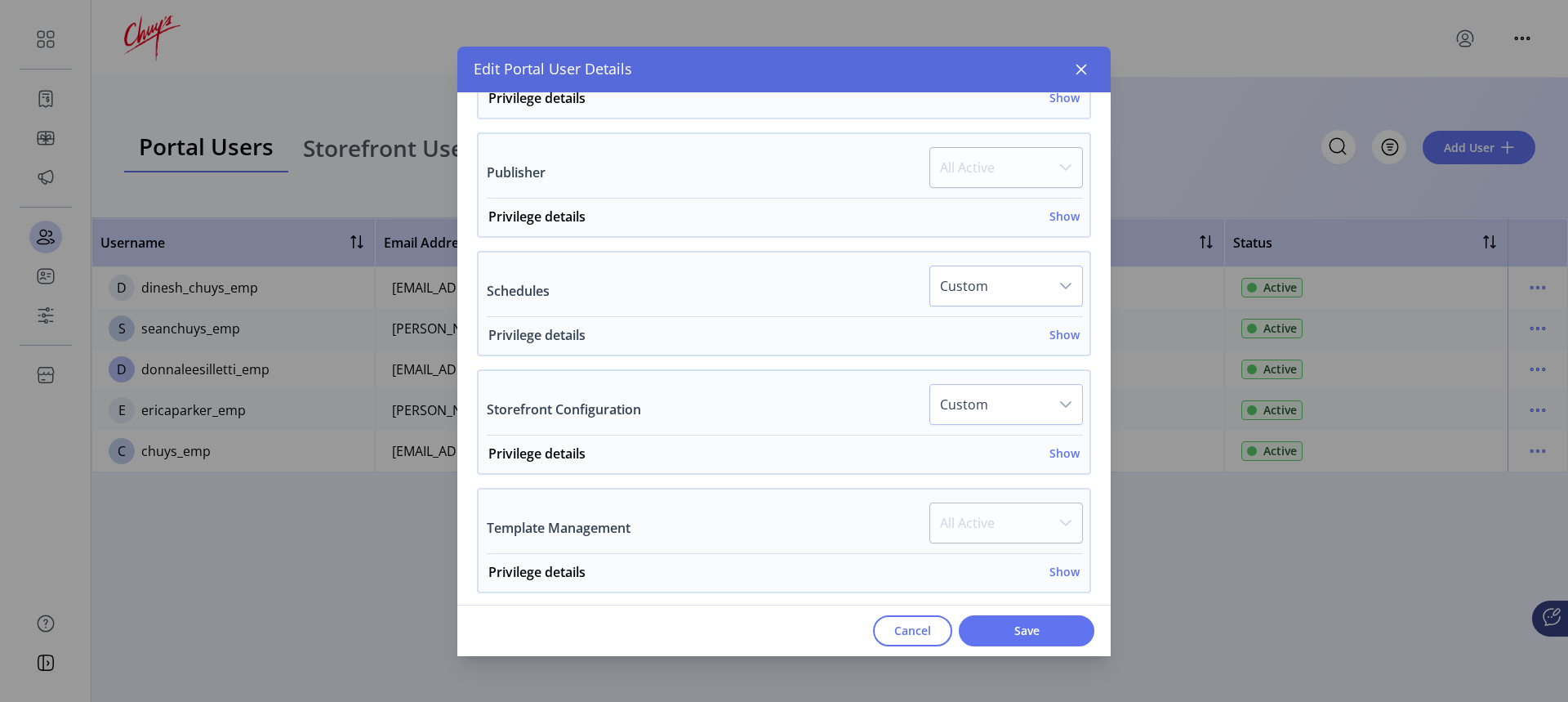
click at [1056, 339] on h6 "Show" at bounding box center [1064, 334] width 30 height 17
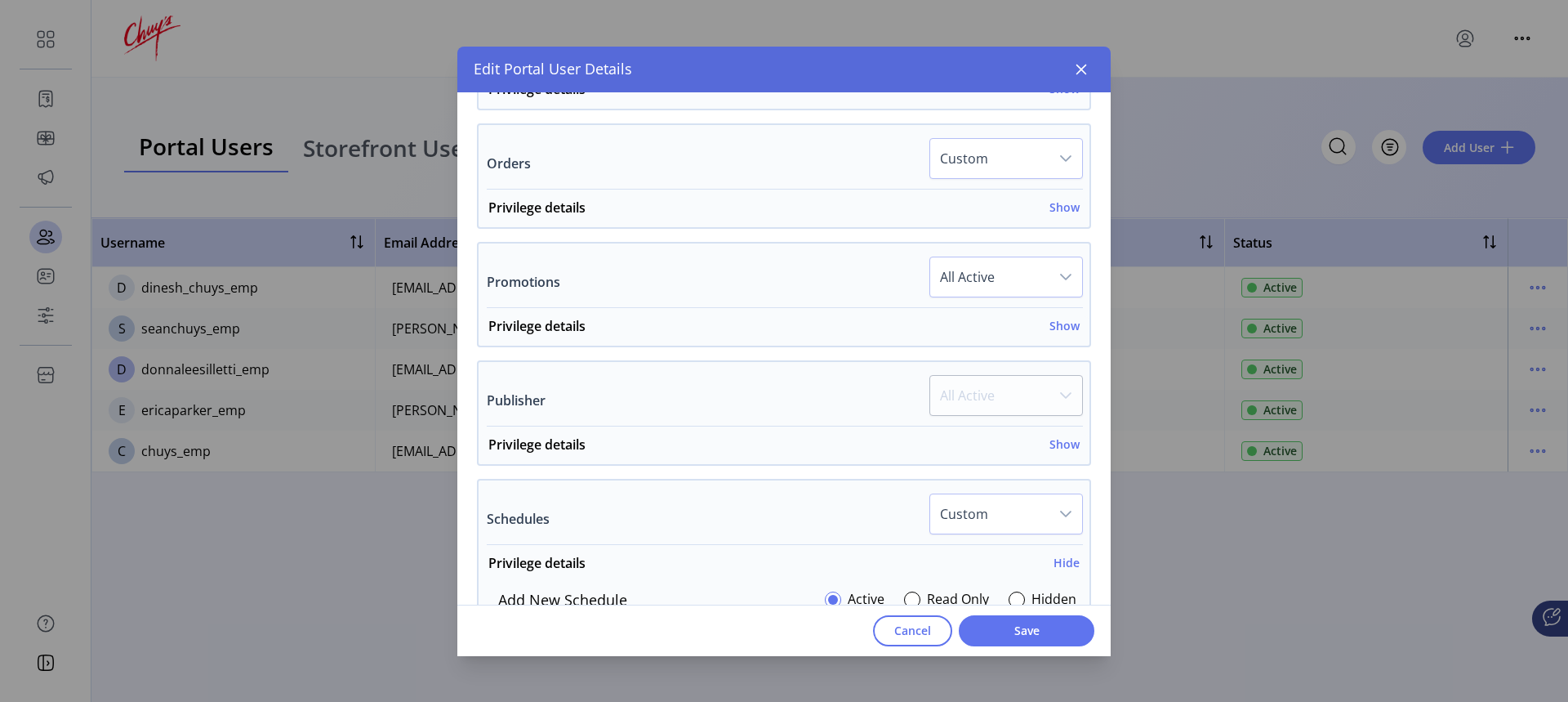
scroll to position [923, 0]
click at [1051, 327] on h6 "Show" at bounding box center [1064, 327] width 30 height 17
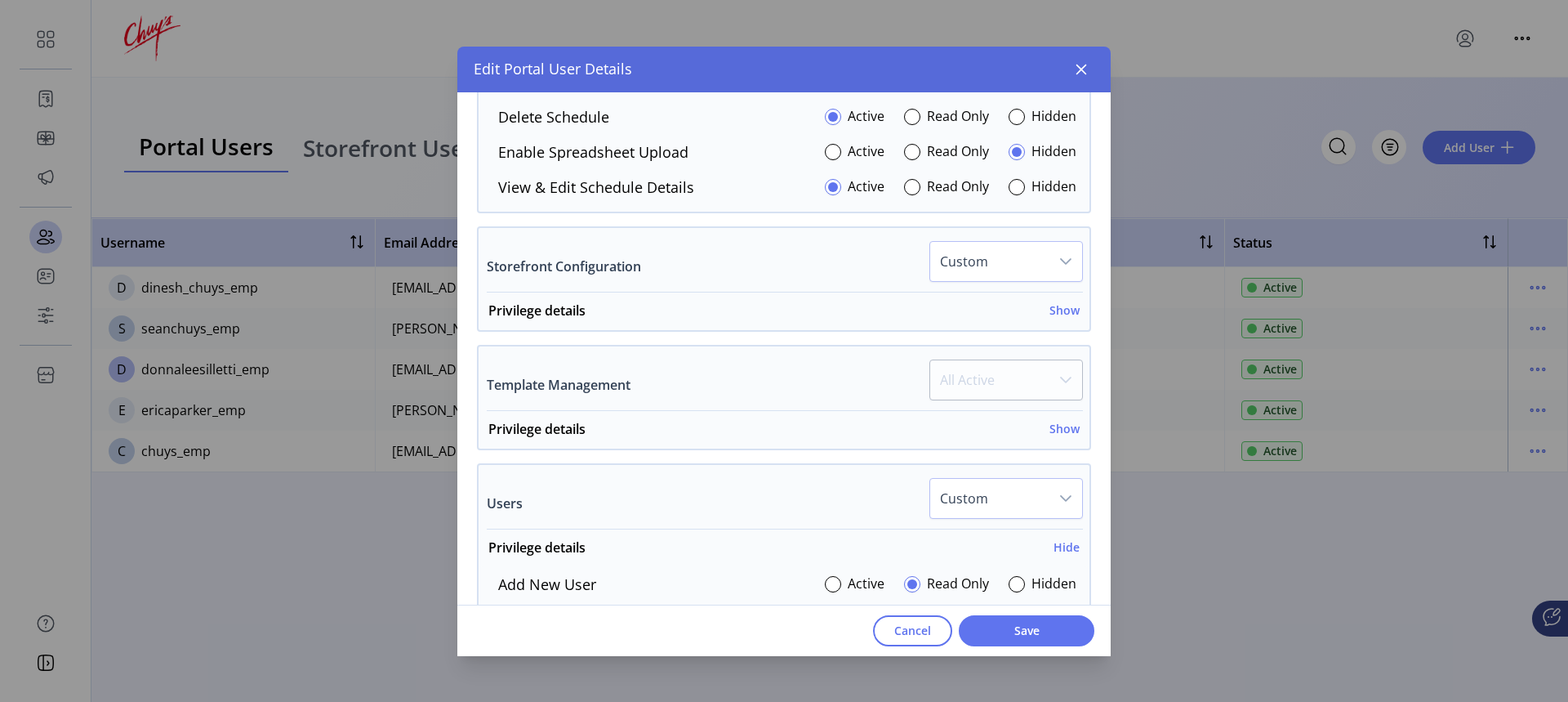
scroll to position [1658, 0]
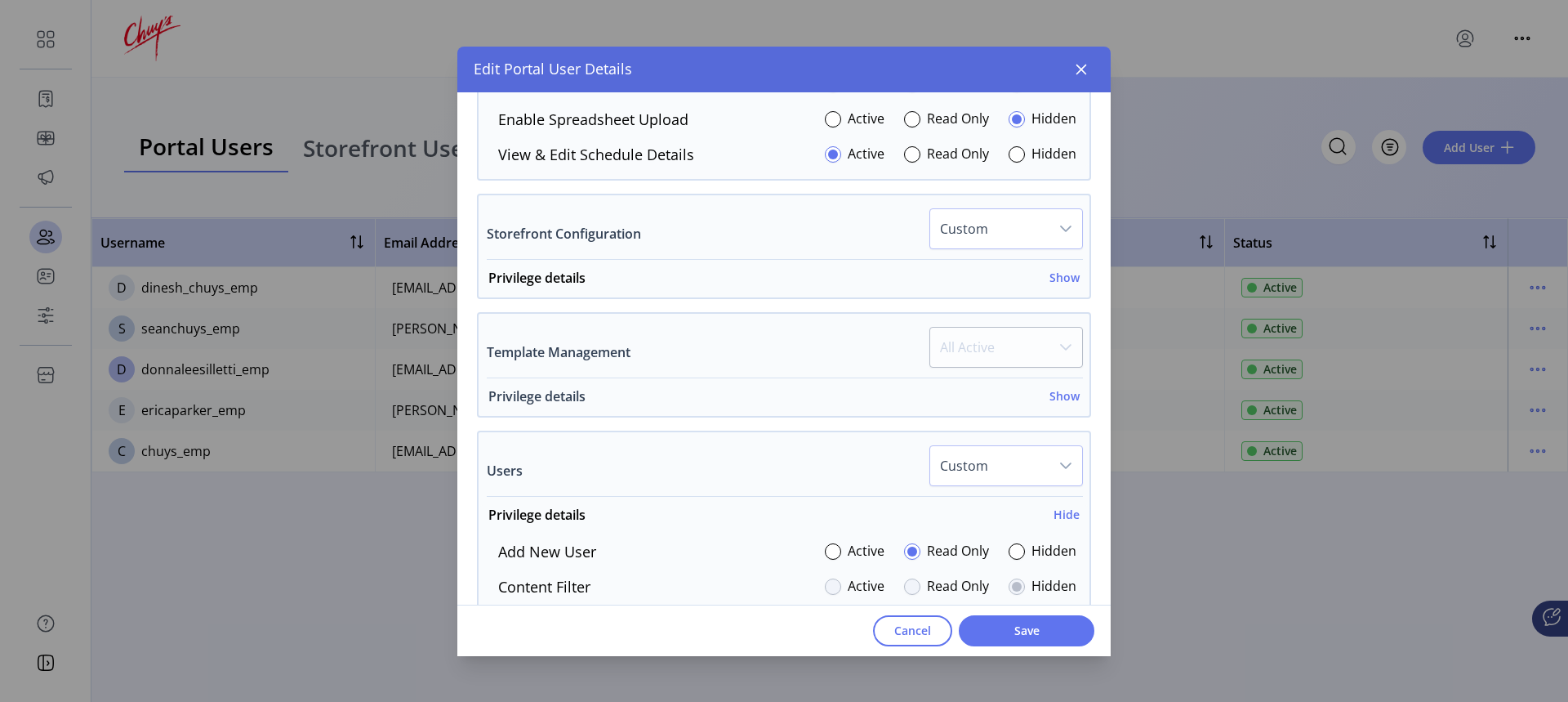
click at [1055, 398] on h6 "Show" at bounding box center [1064, 395] width 30 height 17
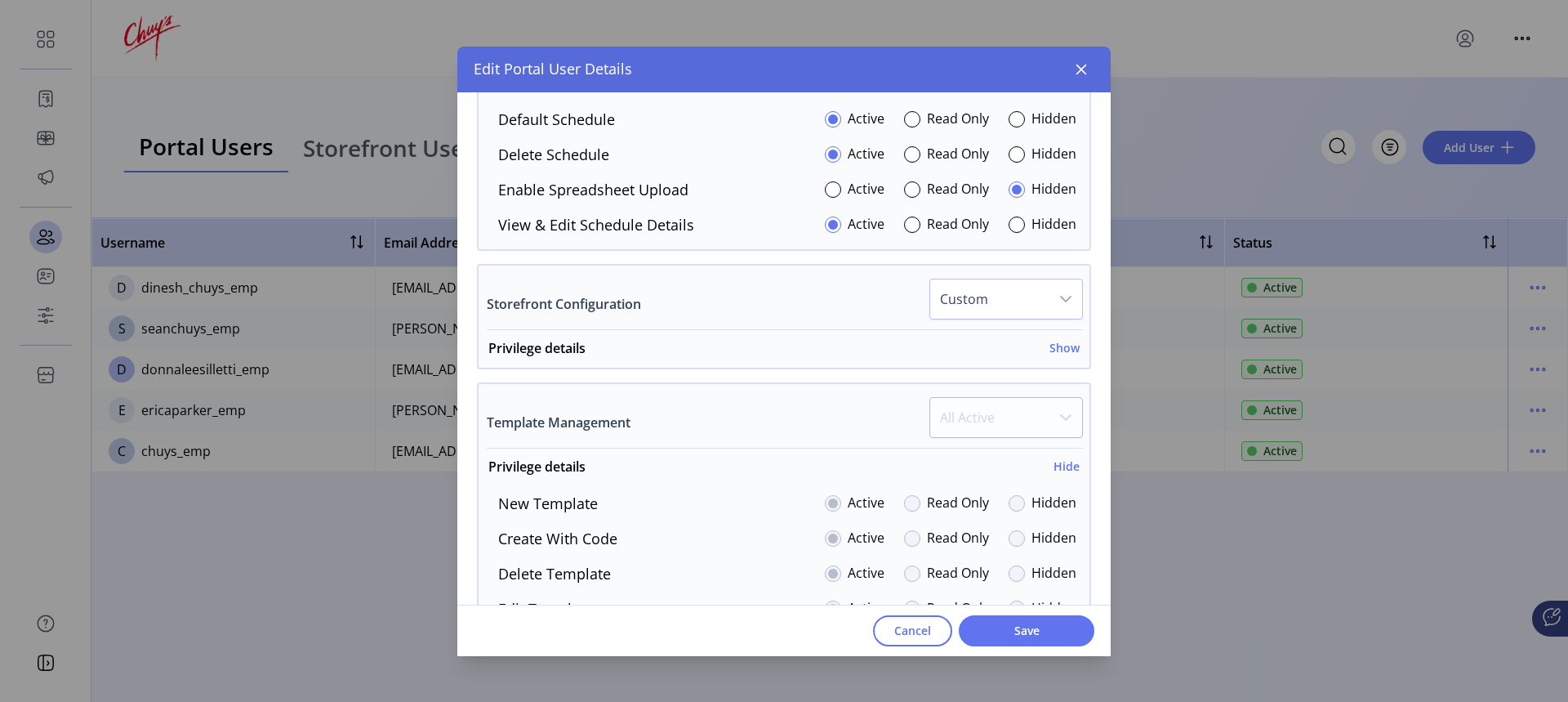
scroll to position [1497, 0]
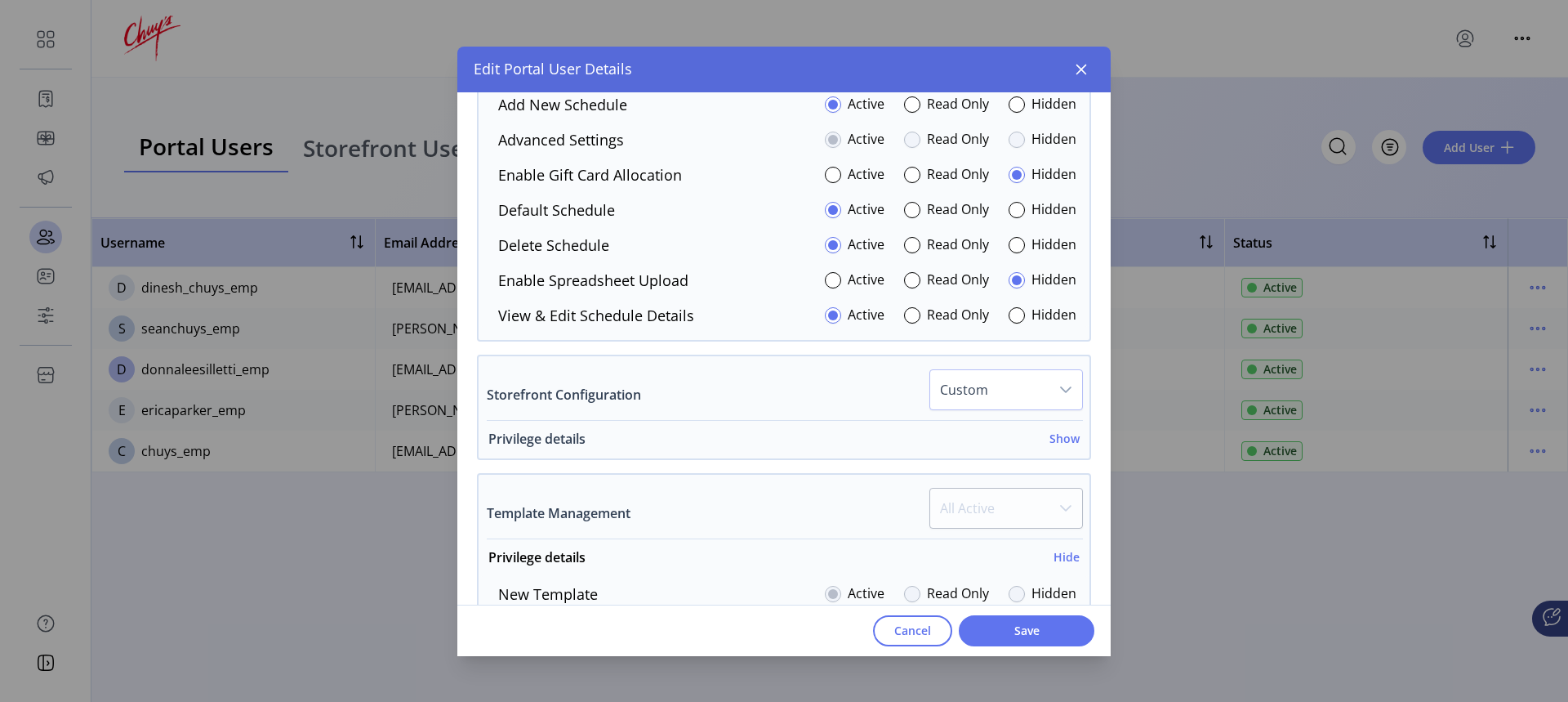
drag, startPoint x: 1064, startPoint y: 436, endPoint x: 1049, endPoint y: 437, distance: 15.0
click at [1064, 435] on h6 "Show" at bounding box center [1064, 438] width 30 height 17
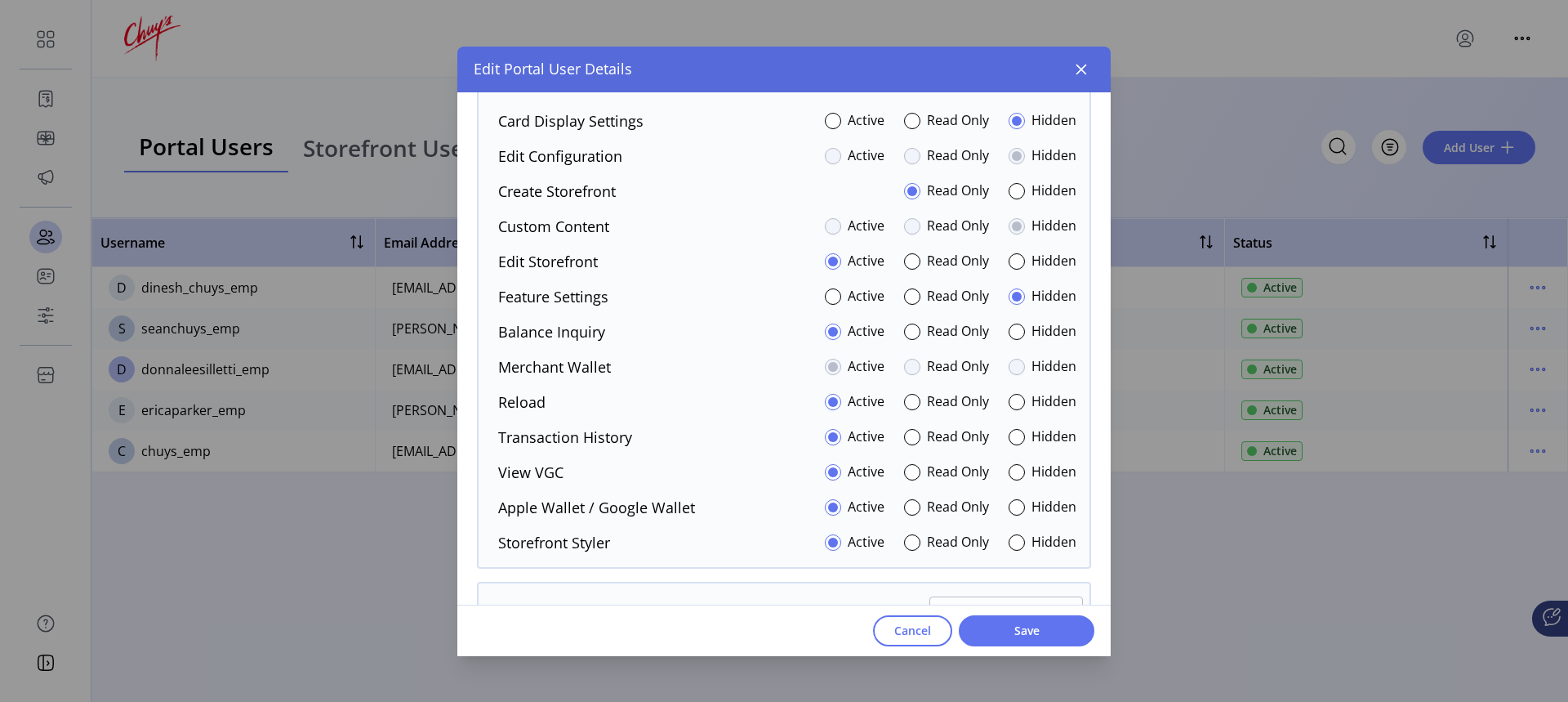
scroll to position [1824, 0]
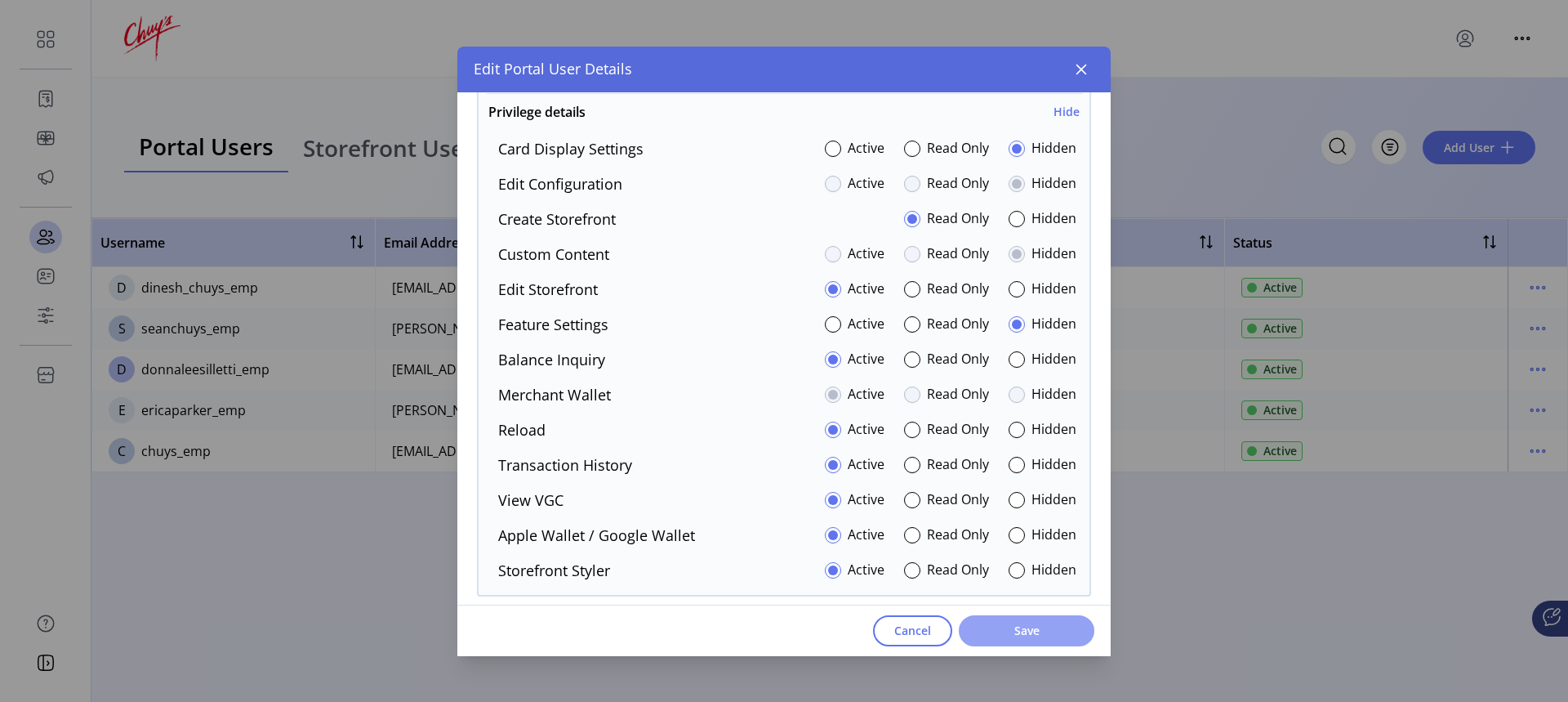
click at [1043, 634] on span "Save" at bounding box center [1027, 630] width 93 height 17
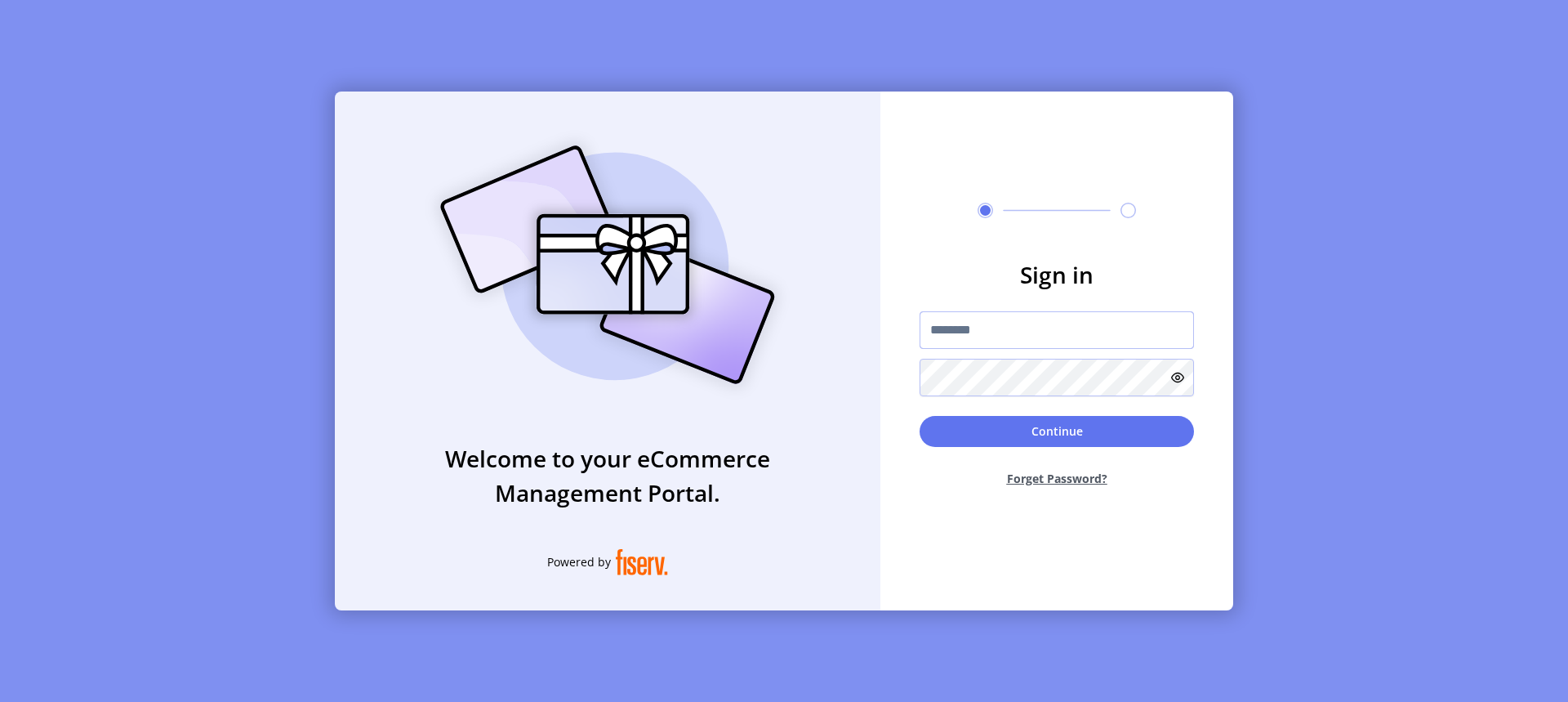
type input "**********"
